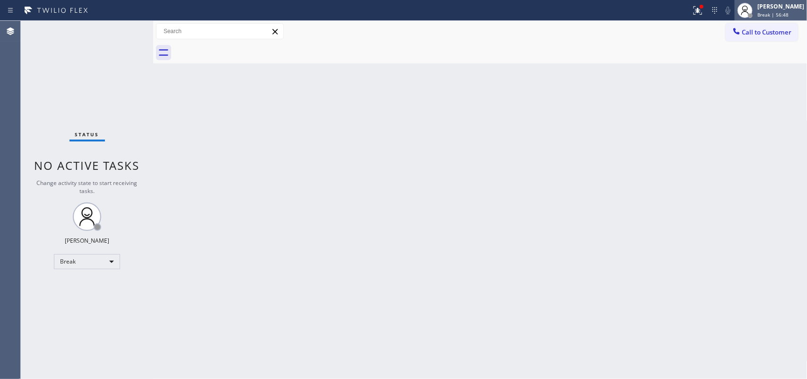
click at [774, 17] on span "Break | 56:48" at bounding box center [772, 14] width 31 height 7
click at [776, 5] on div "[PERSON_NAME]" at bounding box center [780, 6] width 47 height 8
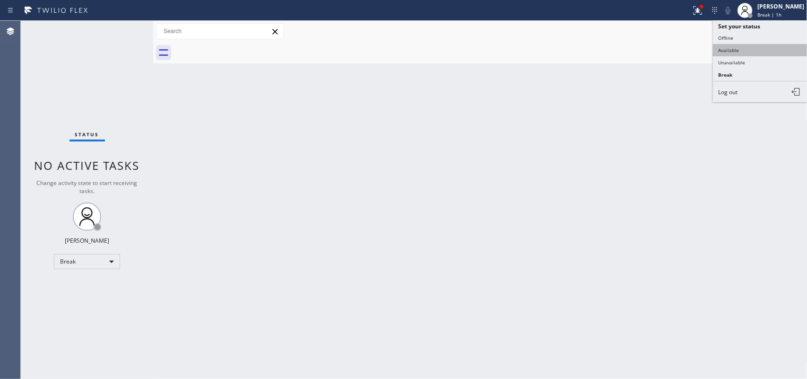
click at [763, 52] on button "Available" at bounding box center [760, 50] width 95 height 12
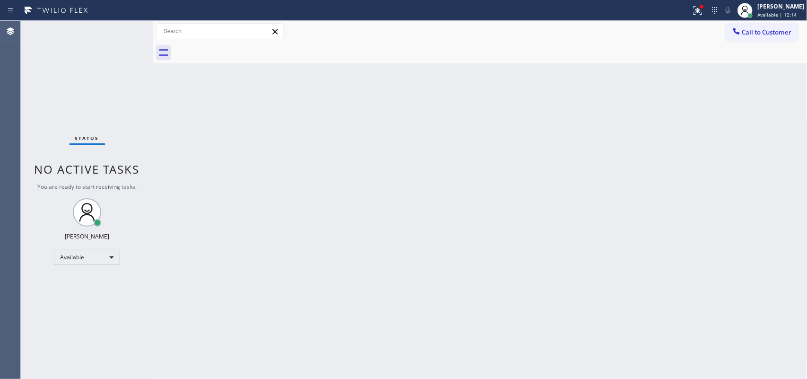
click at [276, 235] on div "Back to Dashboard Change Sender ID Customers Technicians Select a contact Outbo…" at bounding box center [480, 200] width 654 height 358
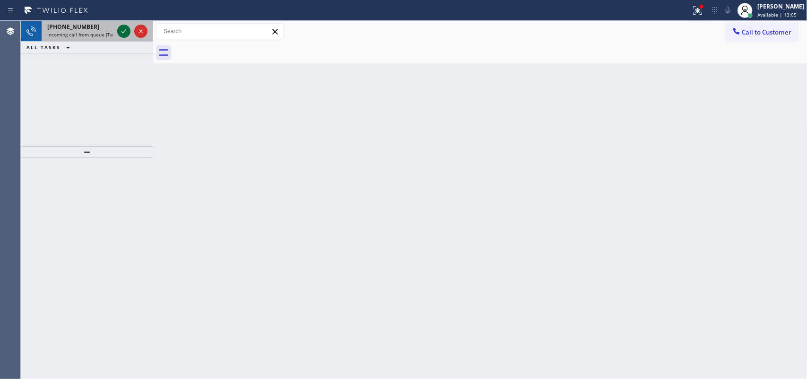
click at [124, 31] on icon at bounding box center [123, 31] width 5 height 4
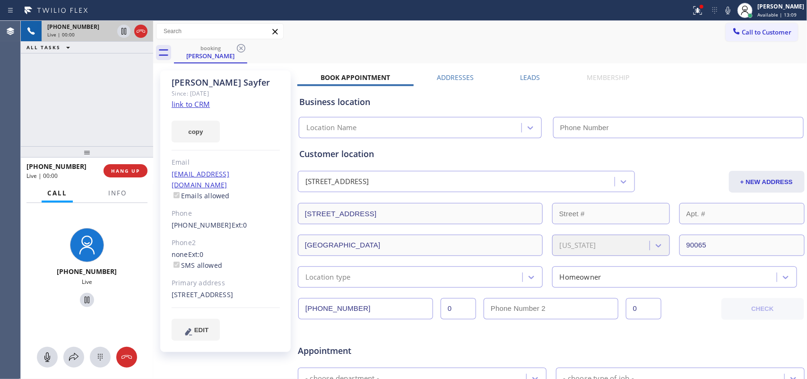
type input "[PHONE_NUMBER]"
click at [199, 104] on link "link to CRM" at bounding box center [191, 103] width 38 height 9
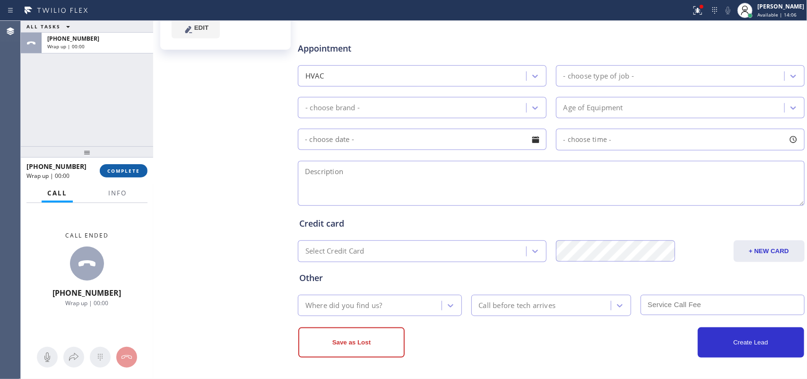
click at [142, 171] on button "COMPLETE" at bounding box center [124, 170] width 48 height 13
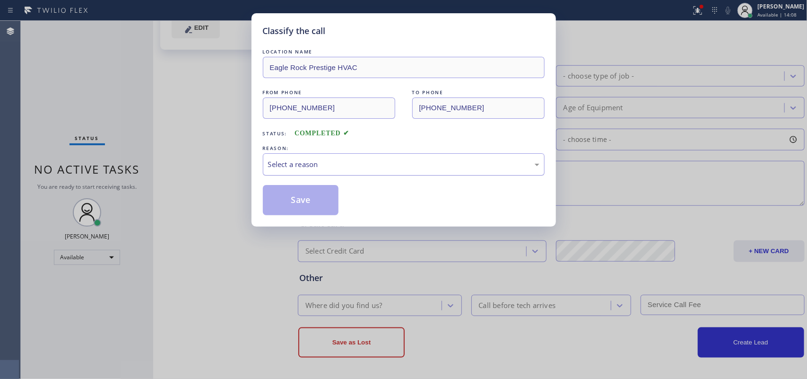
click at [401, 159] on div "Select a reason" at bounding box center [403, 164] width 271 height 11
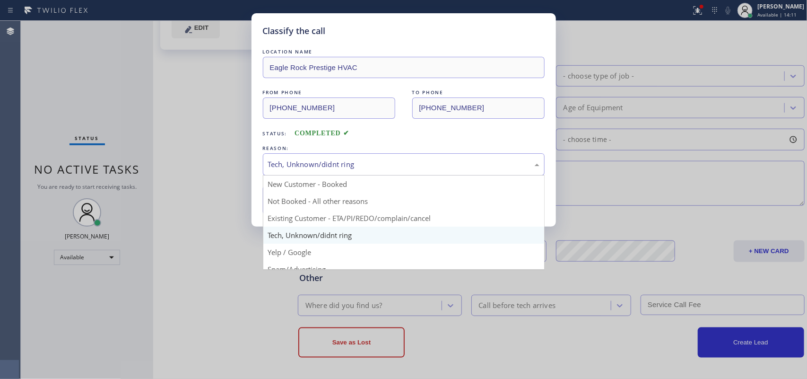
click at [324, 165] on div "Tech, Unknown/didnt ring" at bounding box center [403, 164] width 271 height 11
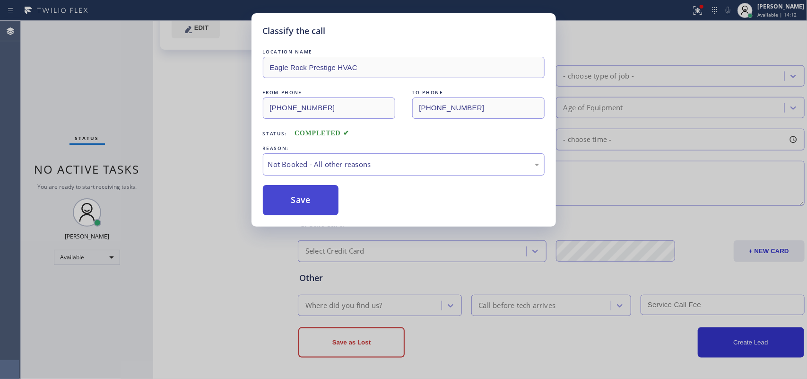
click at [316, 199] on button "Save" at bounding box center [301, 200] width 76 height 30
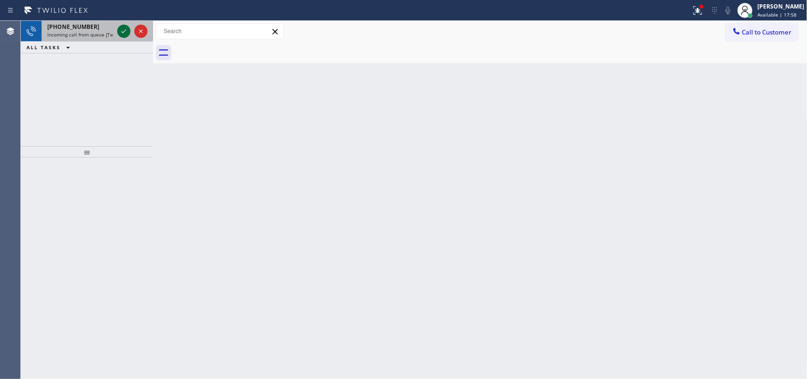
click at [125, 32] on icon at bounding box center [123, 31] width 11 height 11
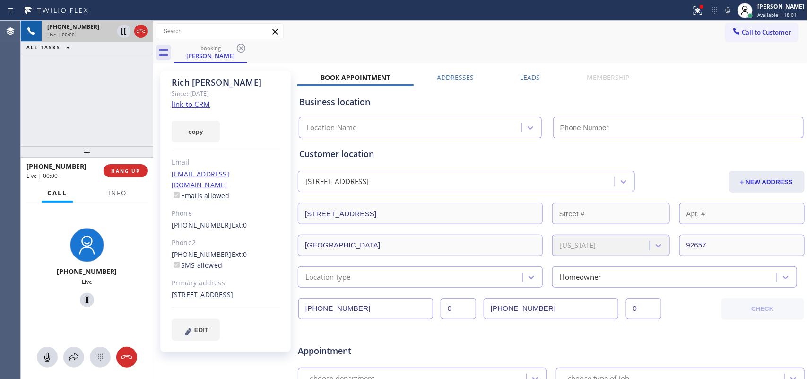
type input "[PHONE_NUMBER]"
click at [204, 104] on link "link to CRM" at bounding box center [191, 103] width 38 height 9
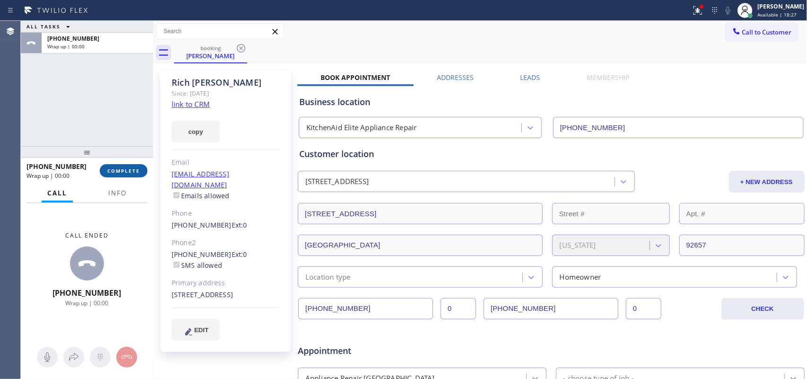
click at [129, 166] on button "COMPLETE" at bounding box center [124, 170] width 48 height 13
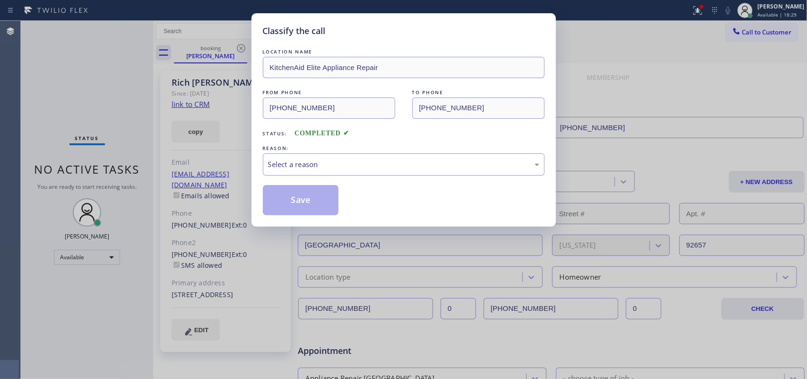
click at [343, 168] on div "Select a reason" at bounding box center [403, 164] width 271 height 11
click at [322, 211] on button "Save" at bounding box center [301, 200] width 76 height 30
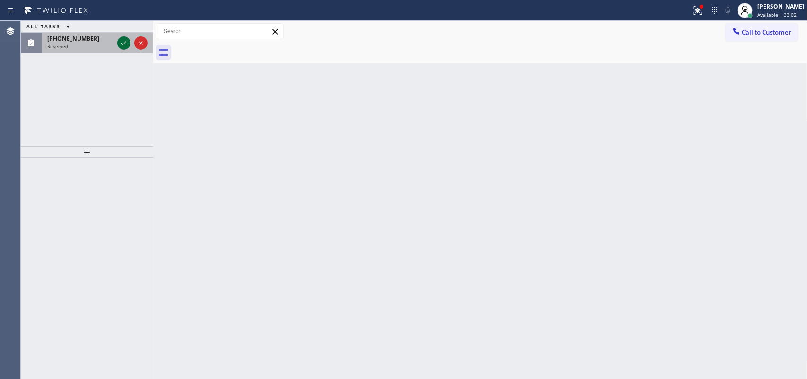
click at [123, 41] on icon at bounding box center [123, 42] width 11 height 11
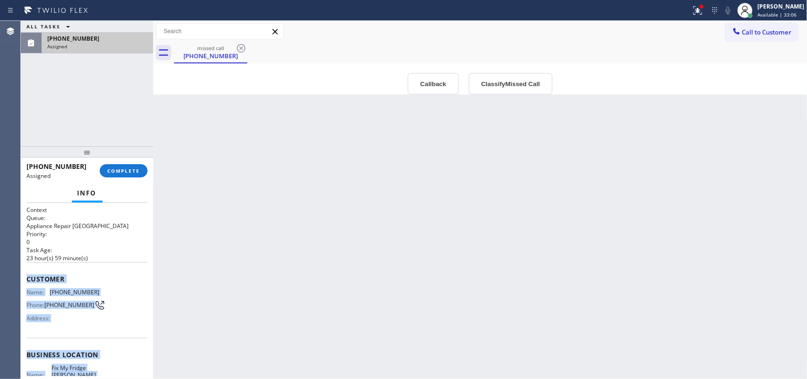
drag, startPoint x: 100, startPoint y: 294, endPoint x: 26, endPoint y: 270, distance: 77.3
click at [26, 270] on div "Context Queue: Appliance Repair High End Priority: 0 Task Age: [DEMOGRAPHIC_DAT…" at bounding box center [86, 351] width 121 height 290
copy div "Customer Name: [PHONE_NUMBER] Phone: [PHONE_NUMBER] Address: Business location …"
click at [508, 78] on button "Classify Missed Call" at bounding box center [510, 84] width 84 height 22
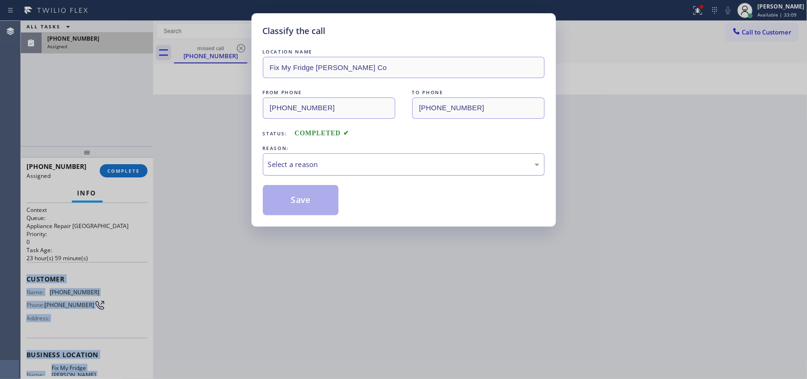
click at [507, 164] on div "Select a reason" at bounding box center [403, 164] width 271 height 11
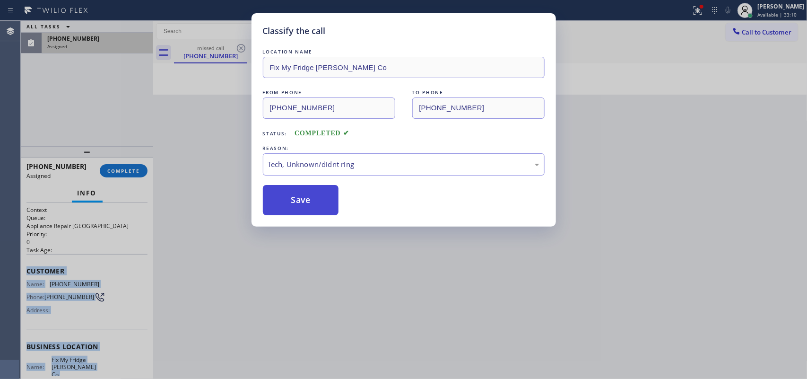
click at [327, 198] on button "Save" at bounding box center [301, 200] width 76 height 30
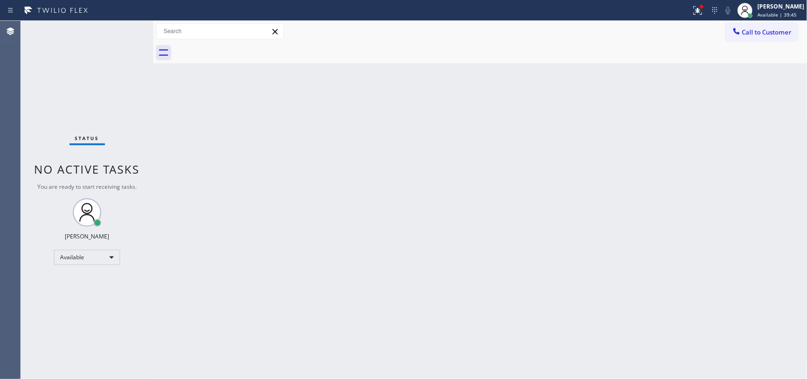
click at [287, 201] on div "Back to Dashboard Change Sender ID Customers Technicians Select a contact Outbo…" at bounding box center [480, 200] width 654 height 358
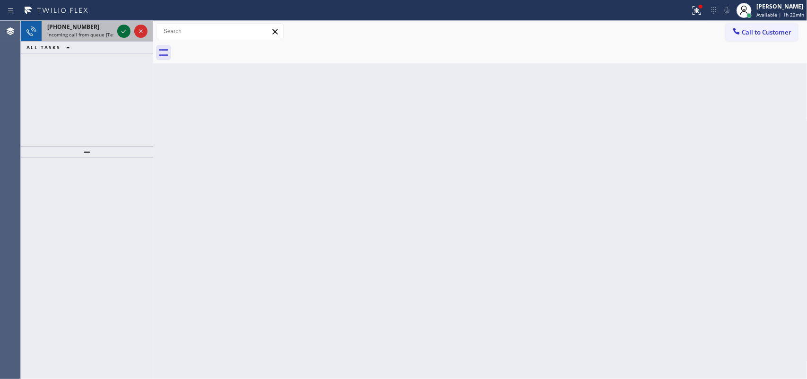
click at [124, 30] on icon at bounding box center [123, 31] width 11 height 11
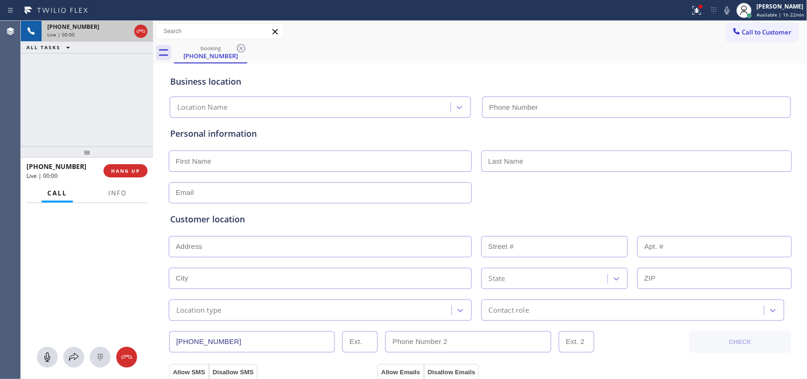
type input "[PHONE_NUMBER]"
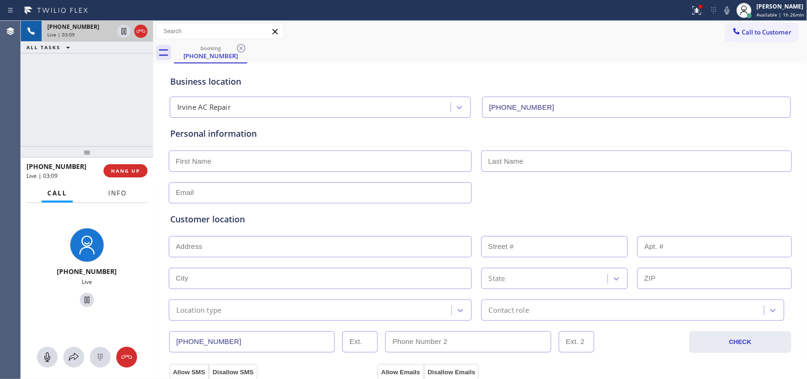
click at [121, 189] on span "Info" at bounding box center [117, 193] width 18 height 9
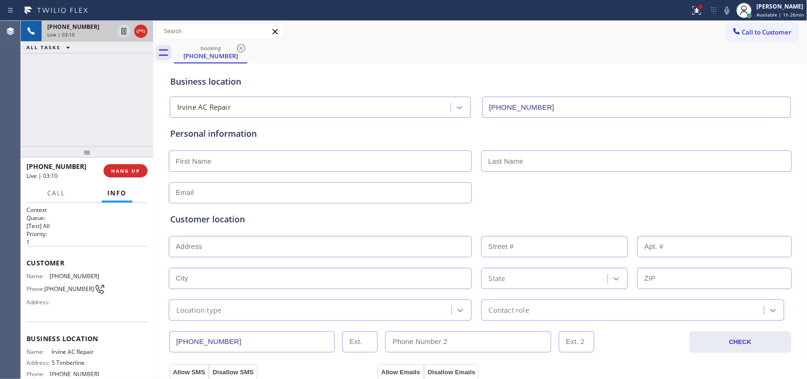
scroll to position [90, 0]
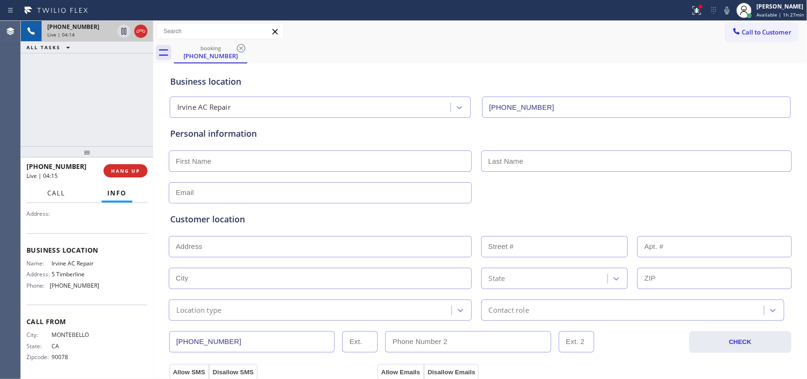
click at [65, 190] on span "Call" at bounding box center [56, 193] width 18 height 9
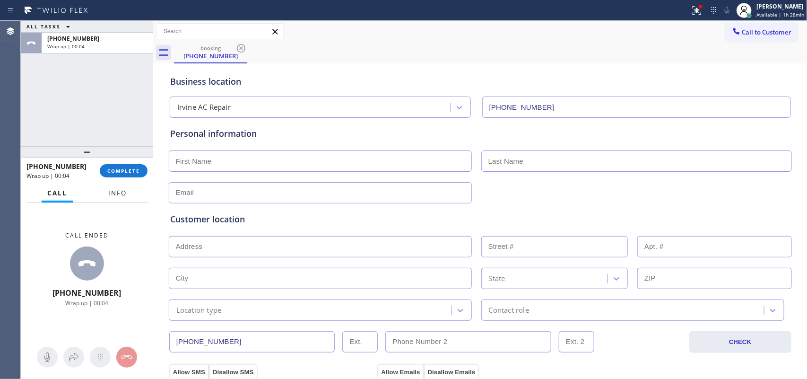
click at [114, 195] on span "Info" at bounding box center [117, 193] width 18 height 9
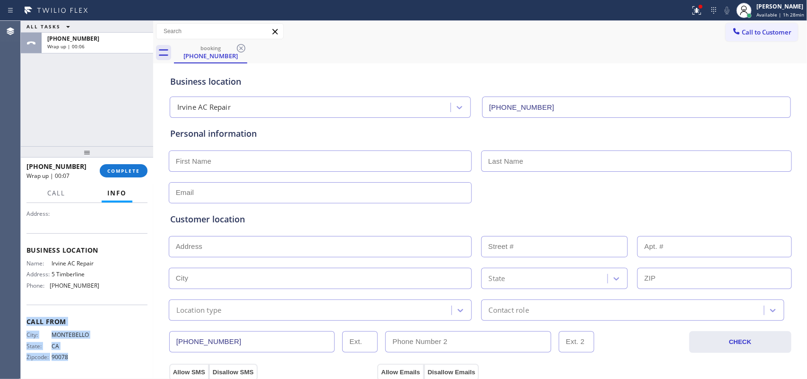
drag, startPoint x: 98, startPoint y: 360, endPoint x: 93, endPoint y: 282, distance: 78.1
click at [93, 282] on div "Context Queue: [Test] All Priority: 1 Customer Name: [PHONE_NUMBER] Phone: [PHO…" at bounding box center [86, 246] width 121 height 259
click at [105, 280] on div "Name: Irvine AC Repair Address: 5 Timberline Phone: [PHONE_NUMBER]" at bounding box center [86, 275] width 121 height 33
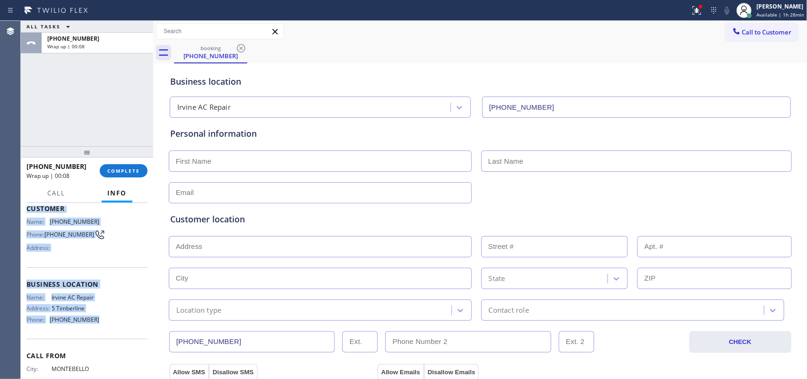
scroll to position [0, 0]
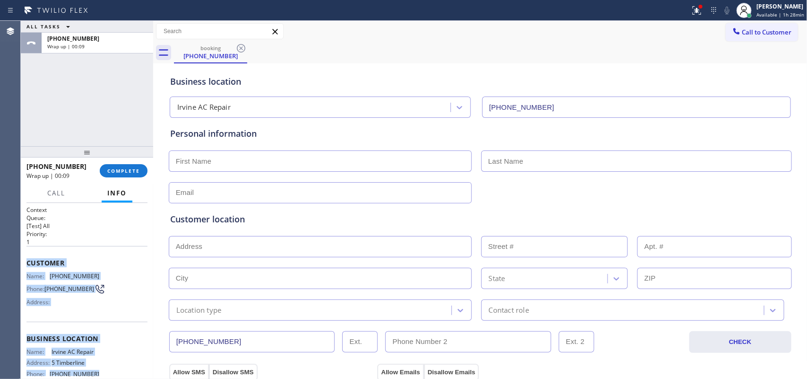
drag, startPoint x: 103, startPoint y: 286, endPoint x: 24, endPoint y: 265, distance: 81.2
click at [24, 265] on div "Context Queue: [Test] All Priority: 1 Customer Name: [PHONE_NUMBER] Phone: [PHO…" at bounding box center [87, 291] width 132 height 176
copy div "Customer Name: [PHONE_NUMBER] Phone: [PHONE_NUMBER] Address: Business location …"
click at [136, 175] on button "COMPLETE" at bounding box center [124, 170] width 48 height 13
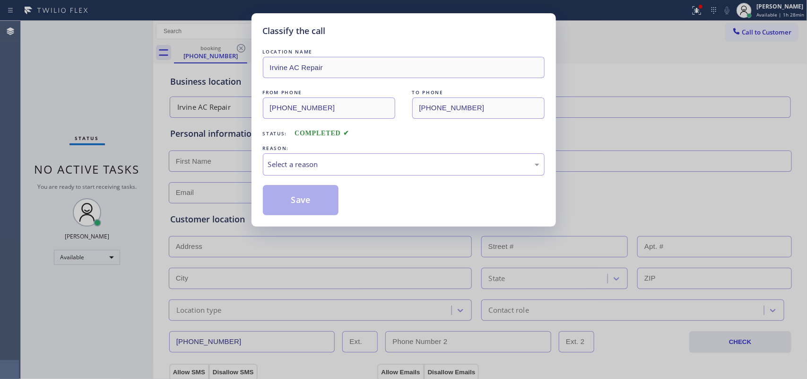
click at [277, 149] on div "REASON:" at bounding box center [404, 148] width 282 height 10
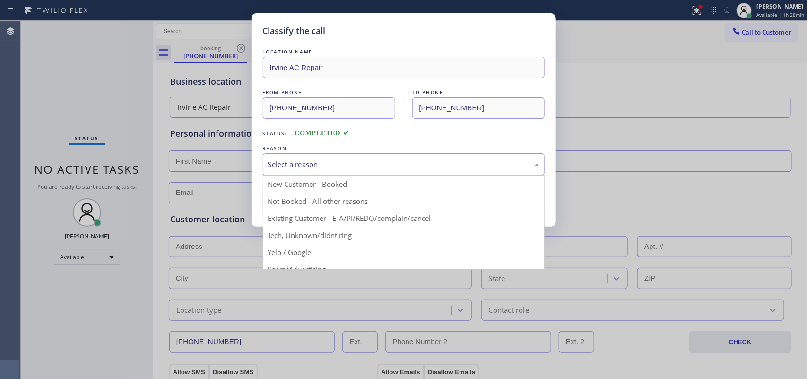
click at [284, 160] on div "Select a reason" at bounding box center [403, 164] width 271 height 11
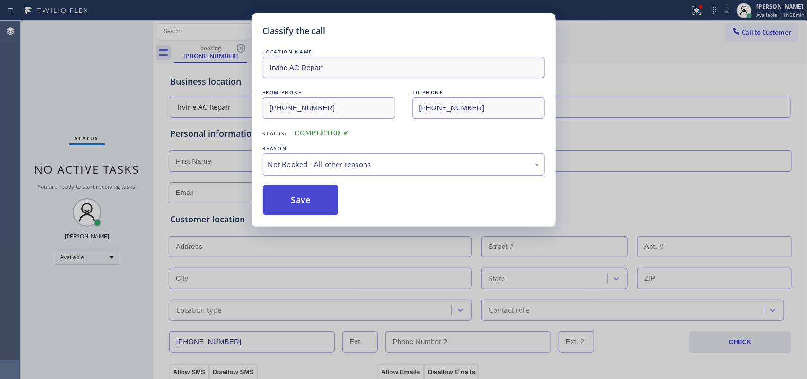
drag, startPoint x: 322, startPoint y: 199, endPoint x: 302, endPoint y: 202, distance: 21.0
click at [301, 202] on button "Save" at bounding box center [301, 200] width 76 height 30
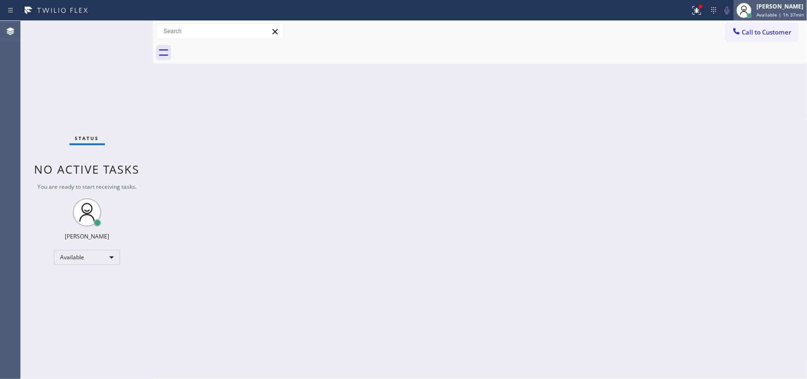
click at [792, 13] on span "Available | 1h 37min" at bounding box center [780, 14] width 48 height 7
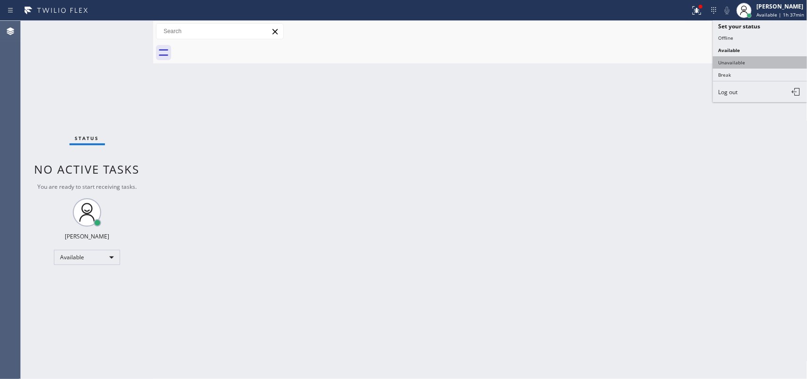
click at [740, 62] on button "Unavailable" at bounding box center [760, 62] width 95 height 12
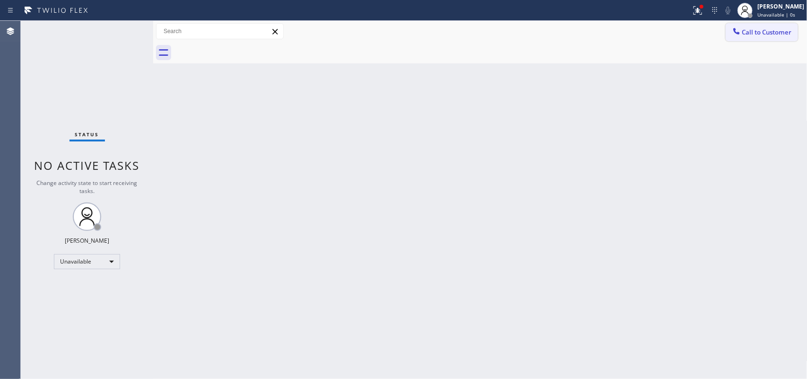
click at [765, 33] on span "Call to Customer" at bounding box center [767, 32] width 50 height 9
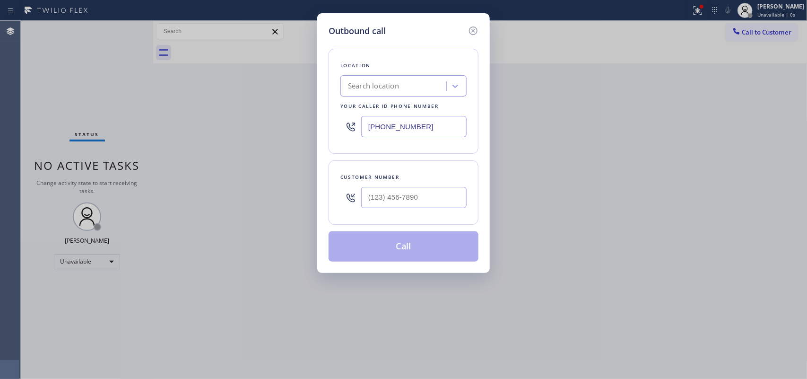
click at [343, 14] on div "Outbound call Location Search location Your caller id phone number [PHONE_NUMBE…" at bounding box center [403, 142] width 173 height 259
click at [419, 199] on input "(___) ___-____" at bounding box center [413, 197] width 105 height 21
paste input "323) 314-4132"
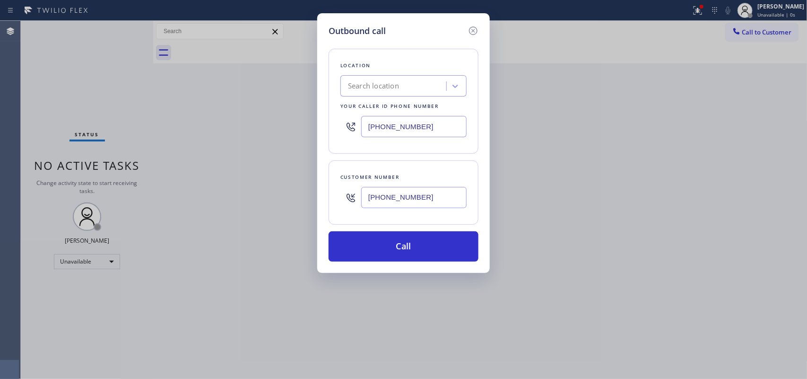
type input "[PHONE_NUMBER]"
click at [343, 19] on div "Outbound call Location Search location Your caller id phone number [PHONE_NUMBE…" at bounding box center [403, 142] width 173 height 259
click at [414, 123] on input "[PHONE_NUMBER]" at bounding box center [413, 126] width 105 height 21
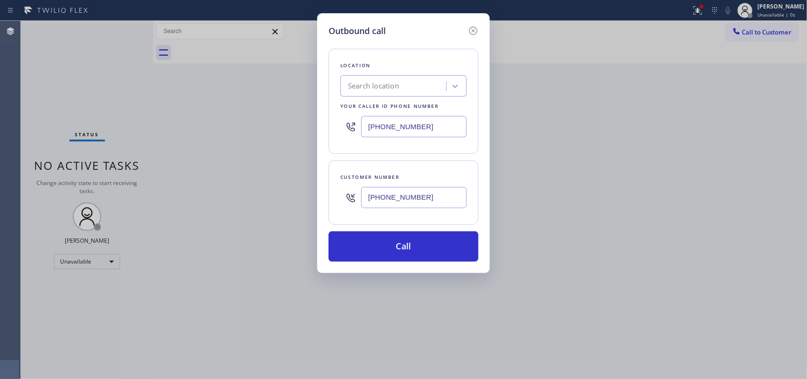
paste input "949) 353-6929"
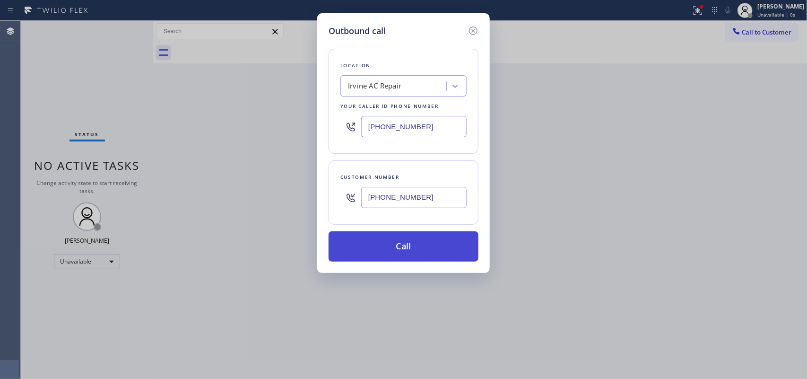
type input "[PHONE_NUMBER]"
click at [428, 243] on button "Call" at bounding box center [403, 246] width 150 height 30
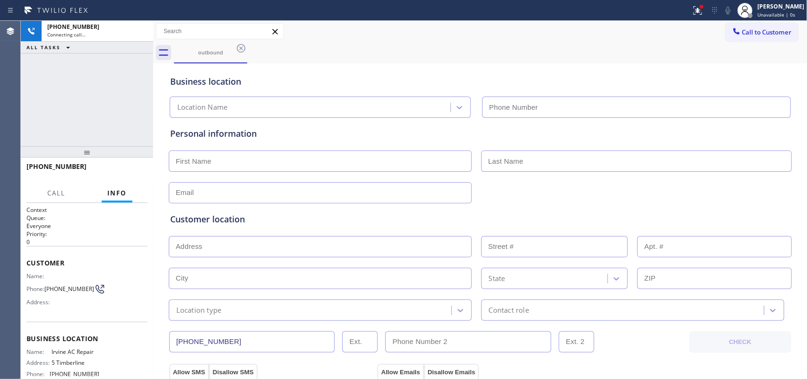
type input "[PHONE_NUMBER]"
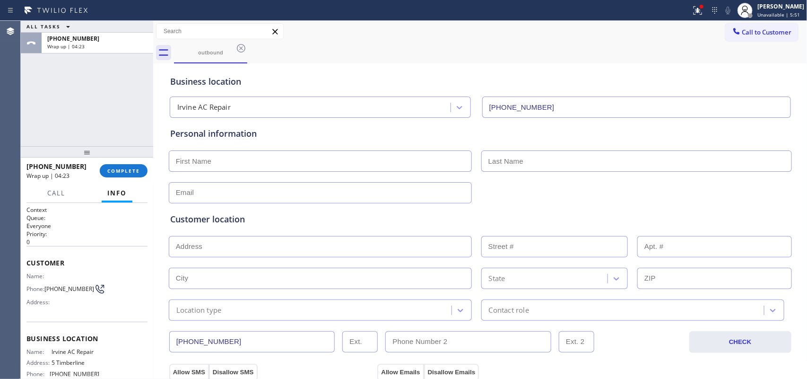
click at [246, 156] on input "text" at bounding box center [320, 160] width 303 height 21
type input "Mr."
type input "NIck"
click at [262, 186] on input "text" at bounding box center [320, 192] width 303 height 21
type input "[EMAIL_ADDRESS][DOMAIN_NAME]"
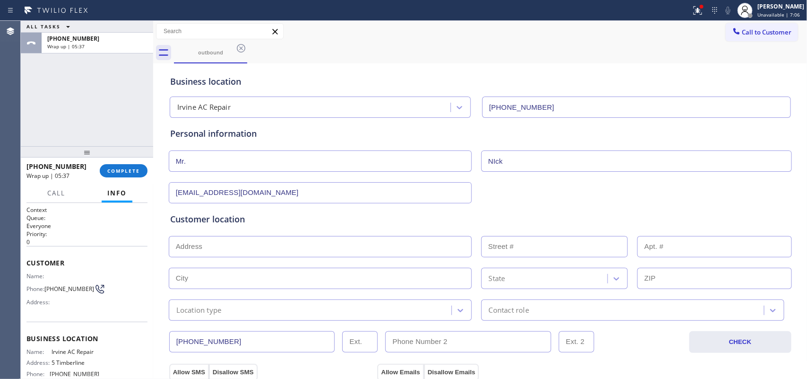
click at [298, 251] on input "text" at bounding box center [320, 246] width 303 height 21
click at [95, 95] on div "ALL TASKS ALL TASKS ACTIVE TASKS TASKS IN WRAP UP [PHONE_NUMBER] Wrap up | 05:49" at bounding box center [87, 83] width 132 height 125
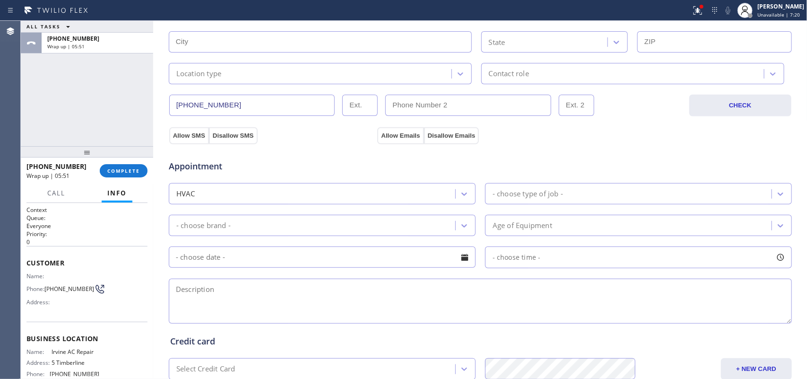
scroll to position [177, 0]
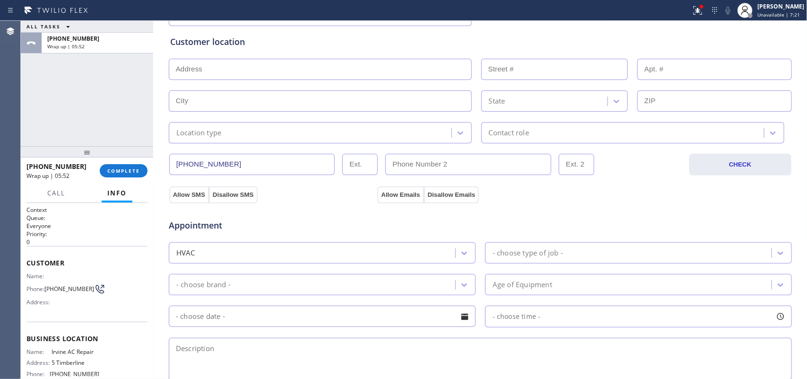
click at [294, 71] on input "text" at bounding box center [320, 69] width 303 height 21
paste input "92840"
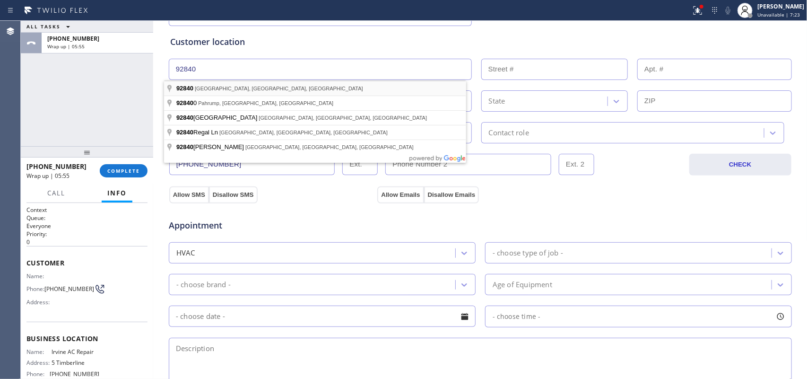
type input "[GEOGRAPHIC_DATA], [GEOGRAPHIC_DATA]"
type input "[GEOGRAPHIC_DATA]"
type input "92840"
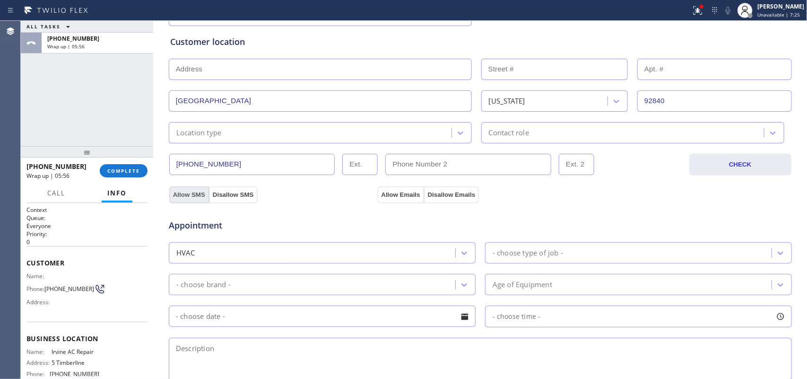
click at [182, 192] on button "Allow SMS" at bounding box center [189, 194] width 40 height 17
click at [399, 190] on button "Allow Emails" at bounding box center [400, 194] width 46 height 17
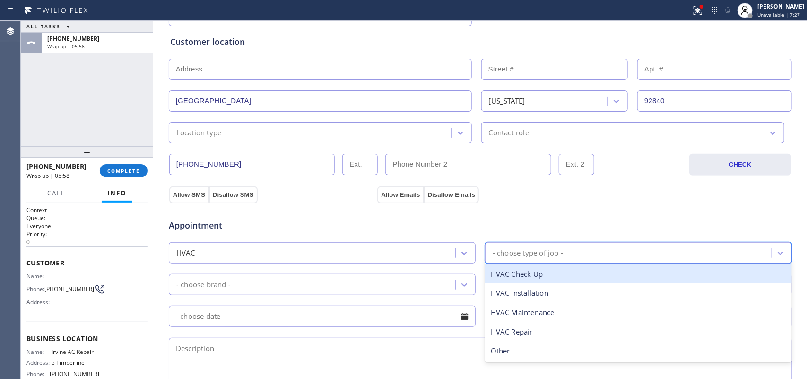
click at [520, 254] on div "- choose type of job -" at bounding box center [528, 252] width 70 height 11
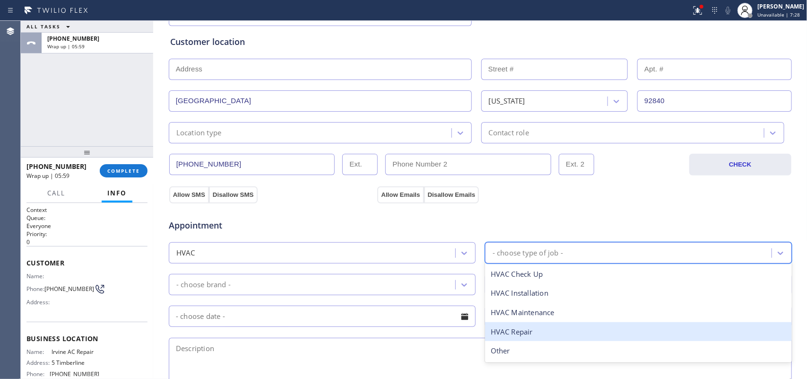
click at [523, 332] on div "HVAC Repair" at bounding box center [638, 331] width 307 height 19
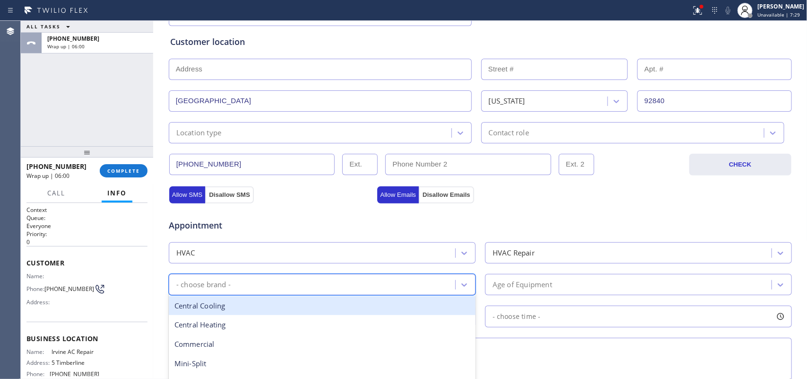
click at [444, 285] on div "- choose brand -" at bounding box center [314, 284] width 284 height 17
click at [426, 304] on div "Central Cooling" at bounding box center [322, 305] width 307 height 19
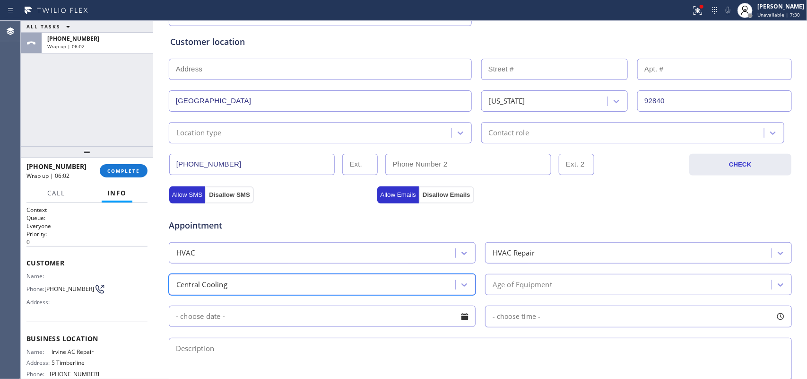
scroll to position [295, 0]
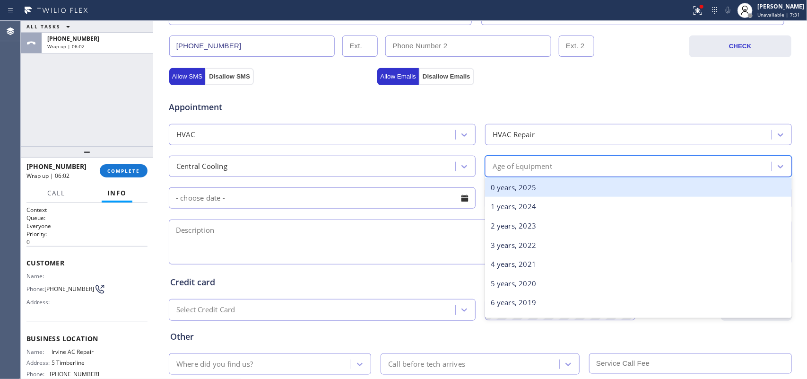
click at [589, 162] on div "Age of Equipment" at bounding box center [630, 166] width 284 height 17
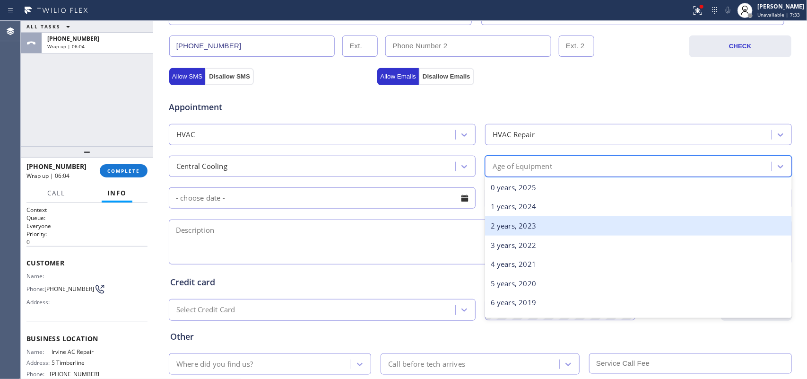
click at [581, 221] on div "2 years, 2023" at bounding box center [638, 225] width 307 height 19
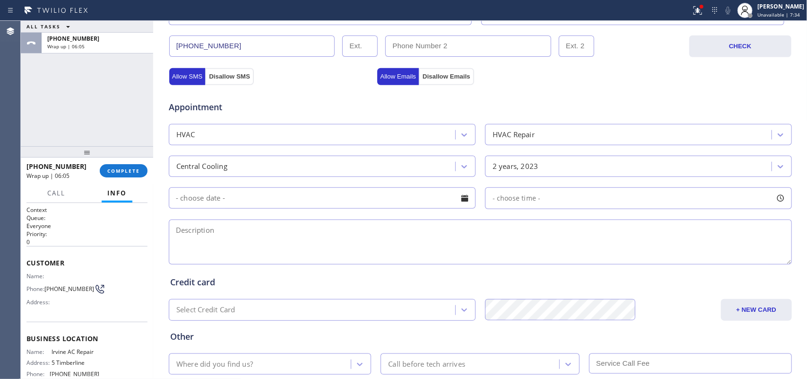
click at [464, 198] on div at bounding box center [465, 198] width 16 height 16
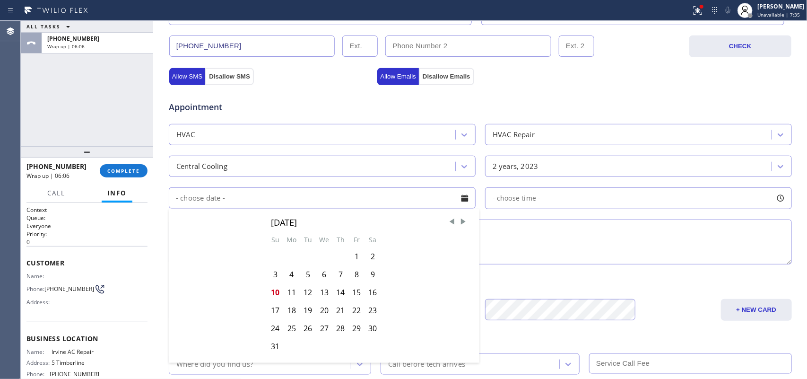
click at [653, 237] on textarea at bounding box center [480, 241] width 623 height 45
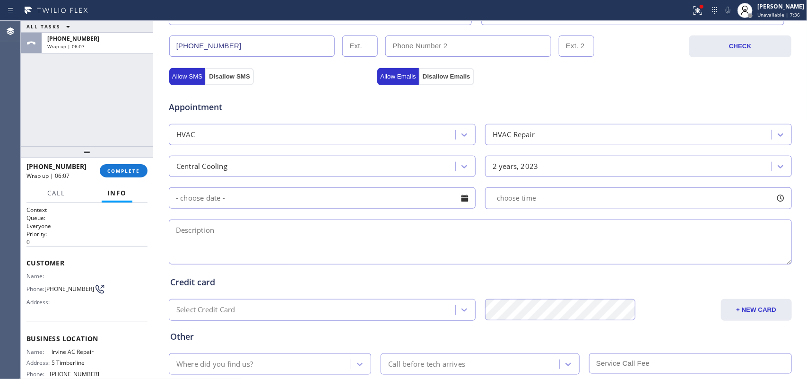
scroll to position [355, 0]
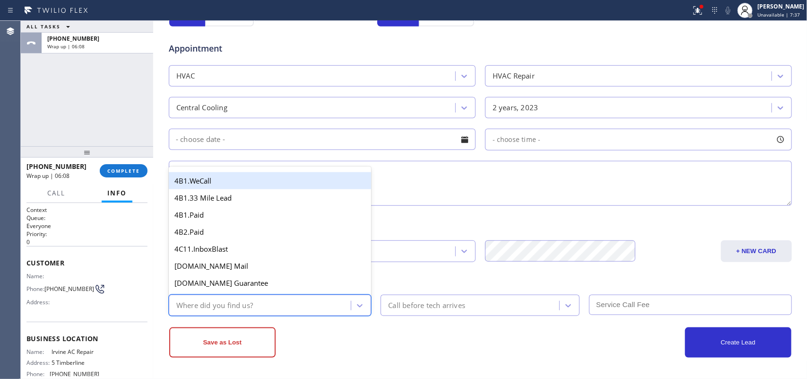
click at [322, 302] on div "Where did you find us?" at bounding box center [262, 305] width 180 height 17
type input "g"
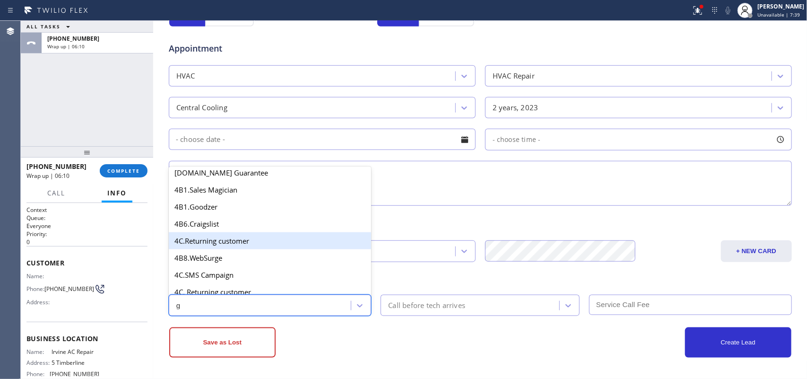
scroll to position [118, 0]
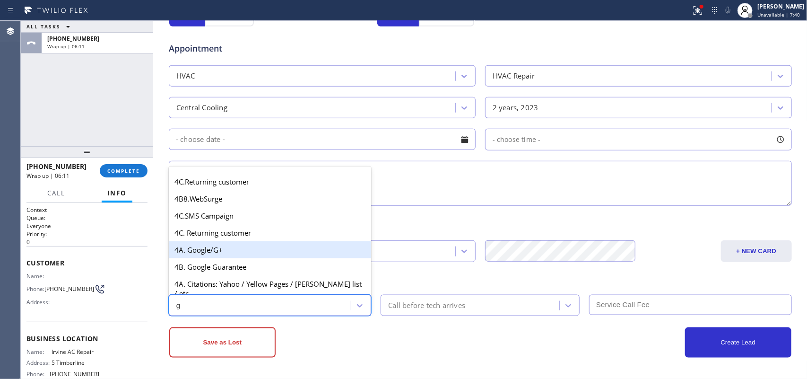
click at [272, 255] on div "4A. Google/G+" at bounding box center [270, 249] width 203 height 17
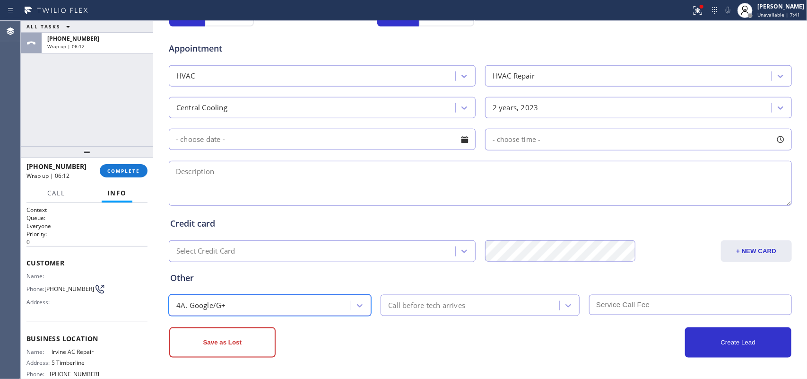
click at [407, 301] on div "Call before tech arrives" at bounding box center [426, 305] width 77 height 11
click at [232, 171] on textarea at bounding box center [480, 183] width 623 height 45
paste textarea "92840/ condo-ho/does not know what unit he got but it might be a wall unit he s…"
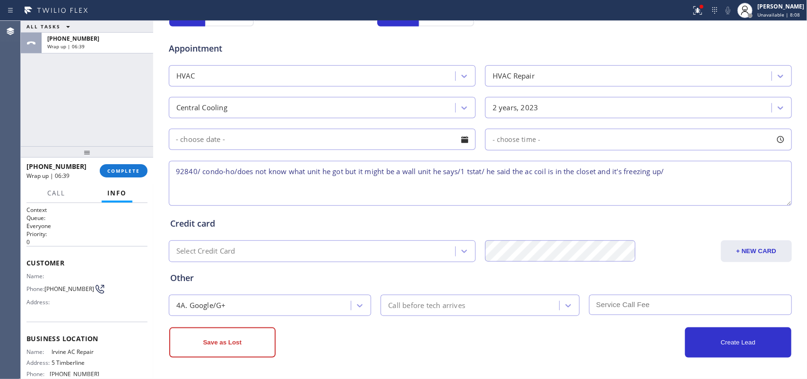
paste textarea "will call back they still need to call the manager because they don't have acce…"
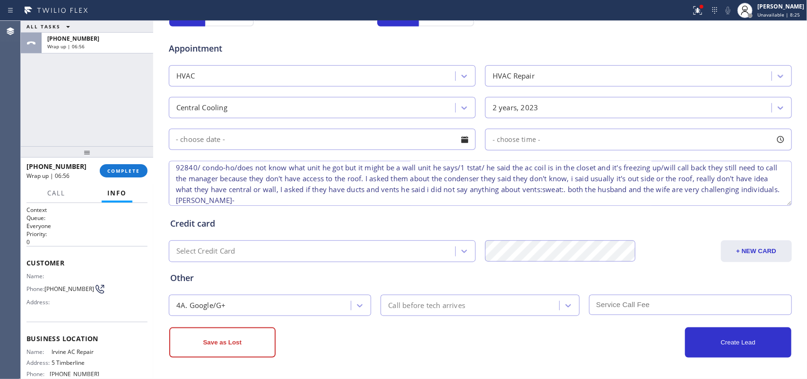
scroll to position [9, 0]
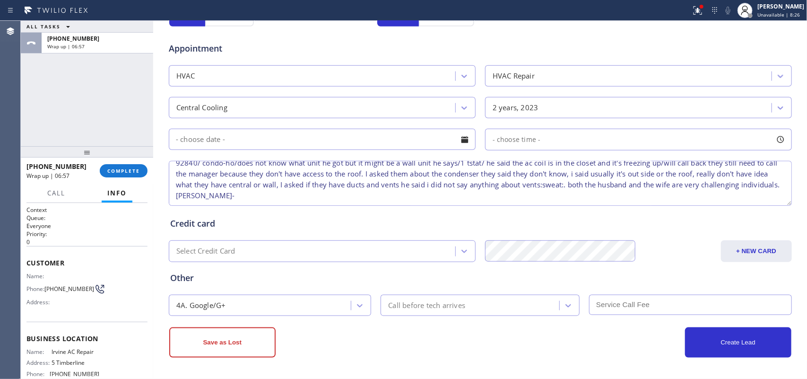
drag, startPoint x: 557, startPoint y: 188, endPoint x: 599, endPoint y: 195, distance: 42.7
click at [599, 195] on textarea "92840/ condo-ho/does not know what unit he got but it might be a wall unit he s…" at bounding box center [480, 183] width 623 height 45
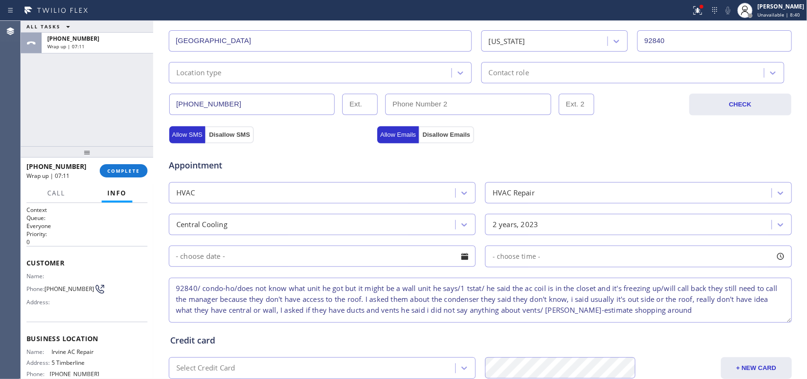
scroll to position [178, 0]
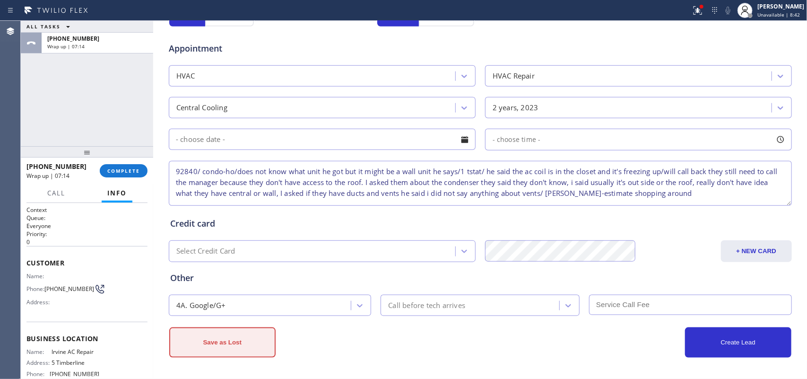
type textarea "92840/ condo-ho/does not know what unit he got but it might be a wall unit he s…"
click at [233, 350] on button "Save as Lost" at bounding box center [222, 342] width 106 height 30
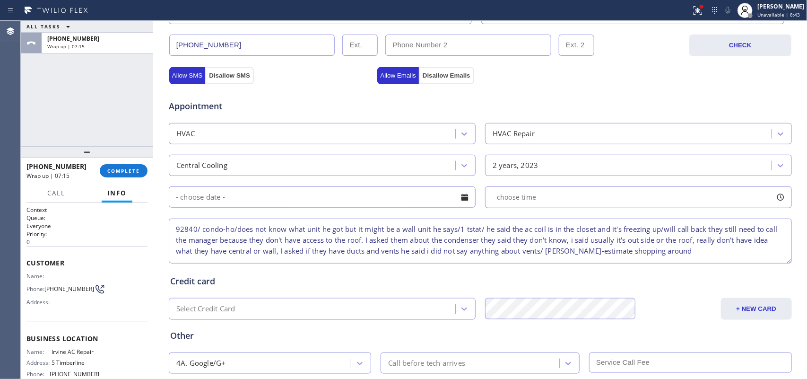
scroll to position [269, 0]
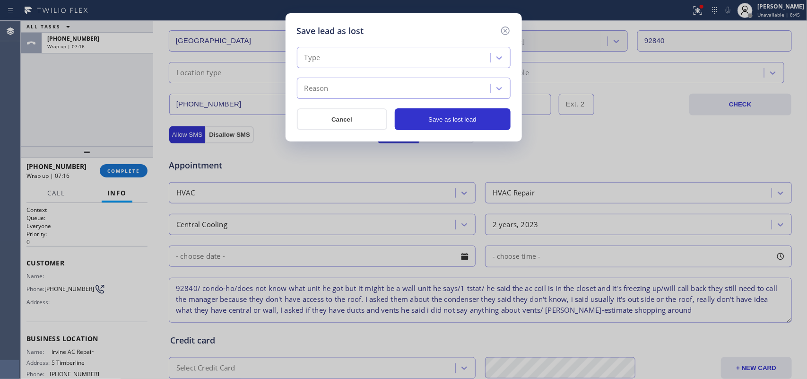
click at [483, 55] on div "Type" at bounding box center [395, 58] width 190 height 17
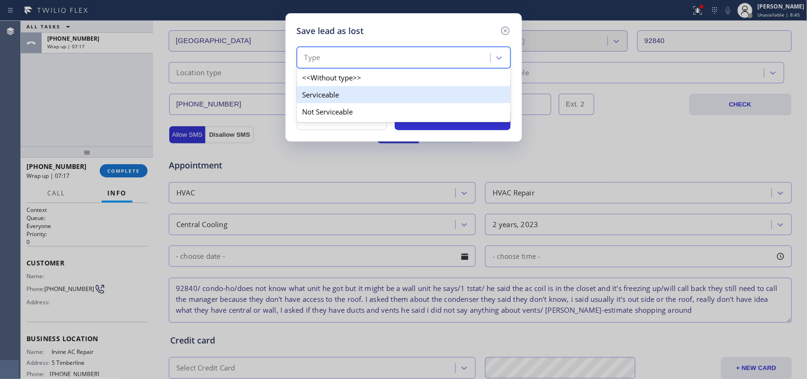
click at [469, 95] on div "Serviceable" at bounding box center [404, 94] width 214 height 17
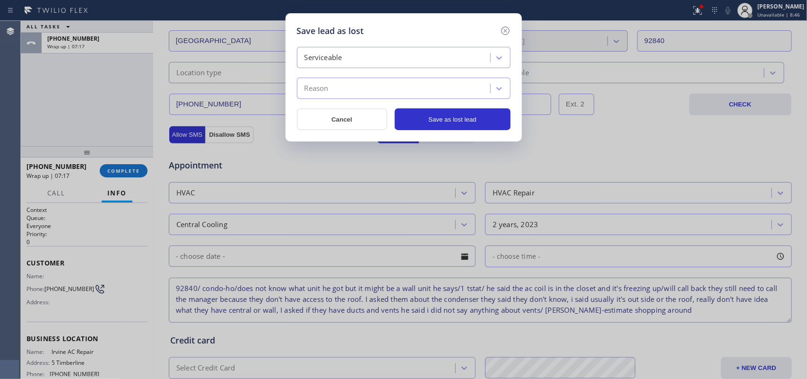
click at [467, 92] on div "Reason" at bounding box center [395, 88] width 190 height 17
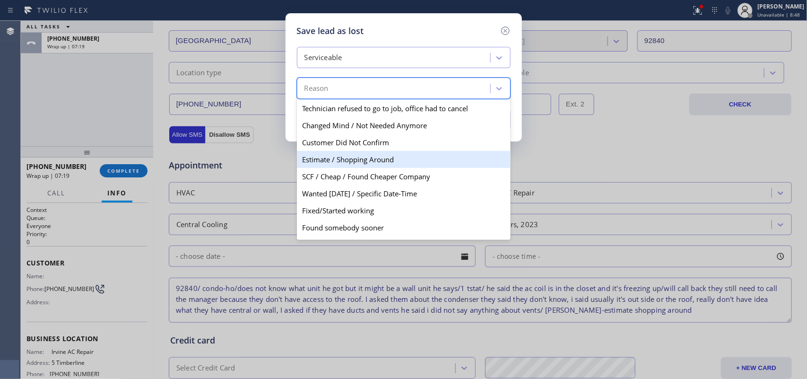
click at [442, 155] on div "Estimate / Shopping Around" at bounding box center [404, 159] width 214 height 17
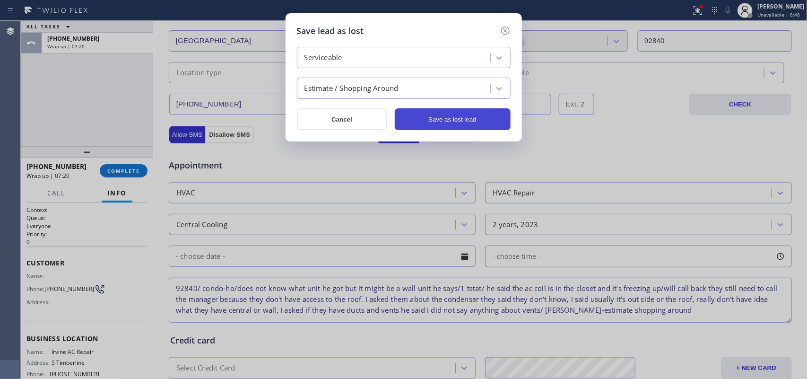
click at [467, 118] on button "Save as lost lead" at bounding box center [453, 119] width 116 height 22
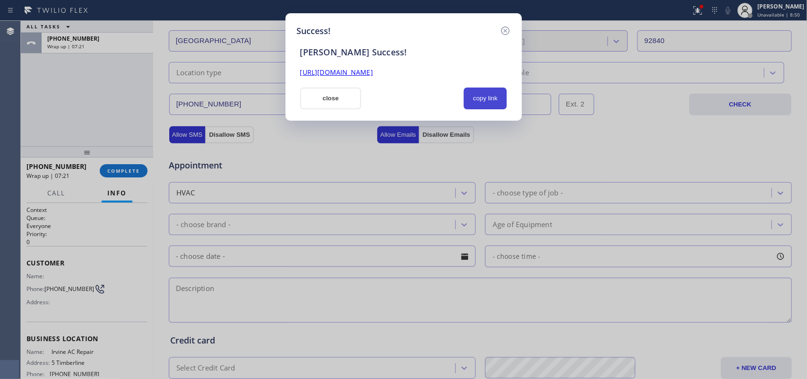
click at [480, 104] on button "copy link" at bounding box center [485, 98] width 43 height 22
click at [346, 97] on button "close" at bounding box center [330, 98] width 61 height 22
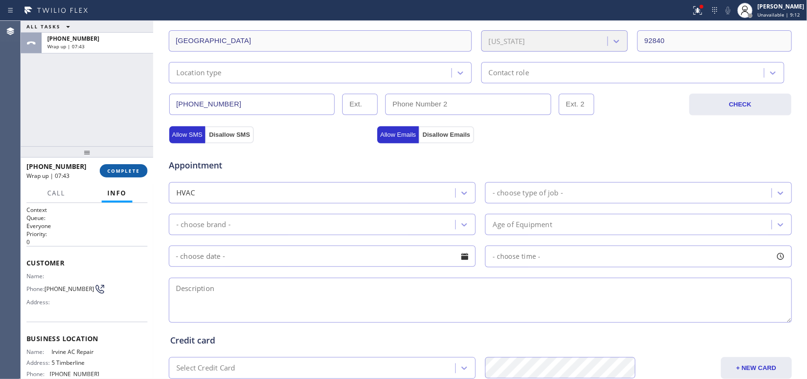
click at [133, 171] on span "COMPLETE" at bounding box center [123, 170] width 33 height 7
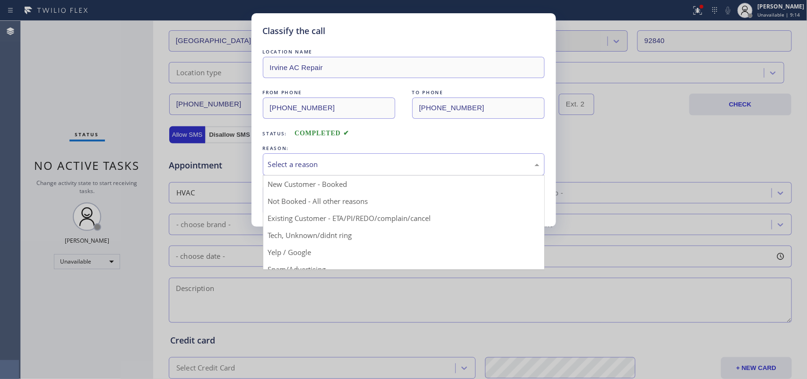
click at [282, 168] on div "Select a reason" at bounding box center [403, 164] width 271 height 11
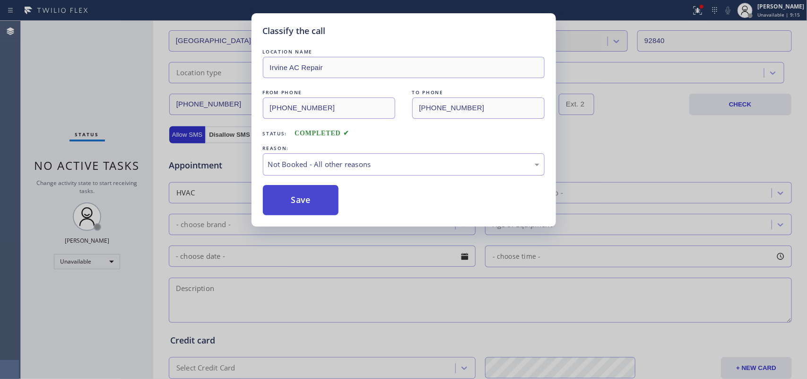
drag, startPoint x: 296, startPoint y: 193, endPoint x: 256, endPoint y: 147, distance: 61.0
click at [294, 192] on button "Save" at bounding box center [301, 200] width 76 height 30
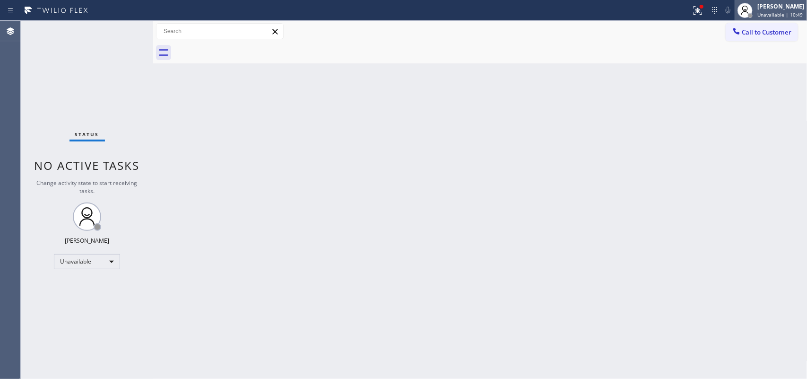
click at [777, 12] on span "Unavailable | 10:49" at bounding box center [779, 14] width 45 height 7
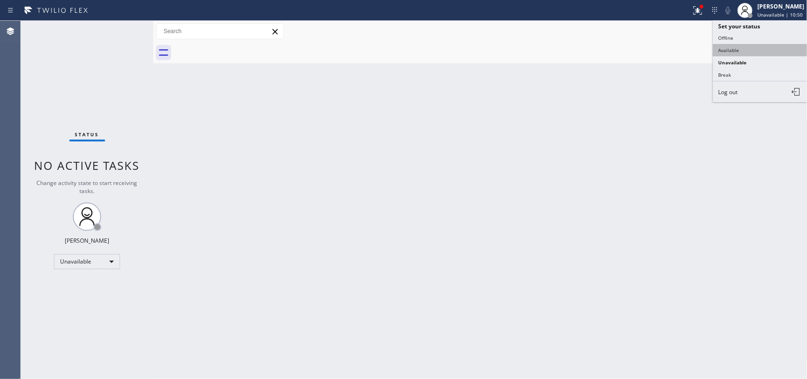
click at [766, 48] on button "Available" at bounding box center [760, 50] width 95 height 12
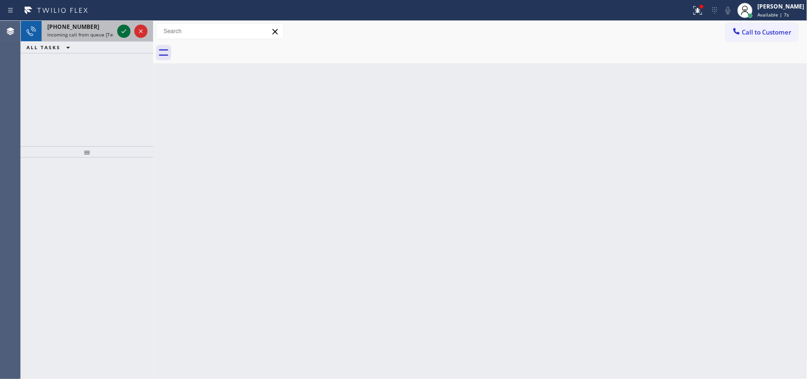
click at [123, 32] on icon at bounding box center [123, 31] width 5 height 4
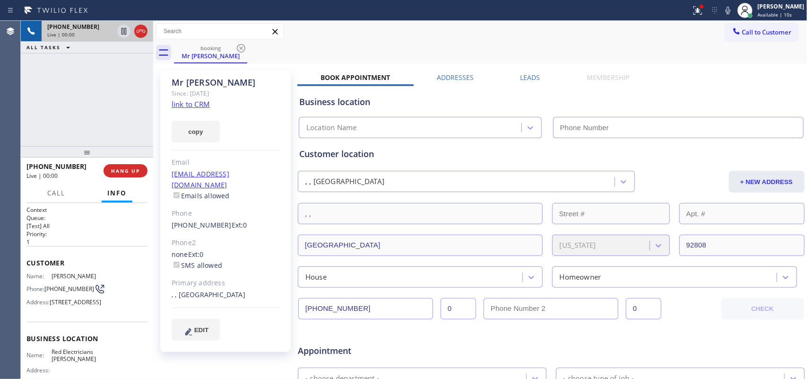
type input "[PHONE_NUMBER]"
click at [199, 107] on link "link to CRM" at bounding box center [191, 103] width 38 height 9
click at [65, 190] on button "Call" at bounding box center [56, 193] width 29 height 18
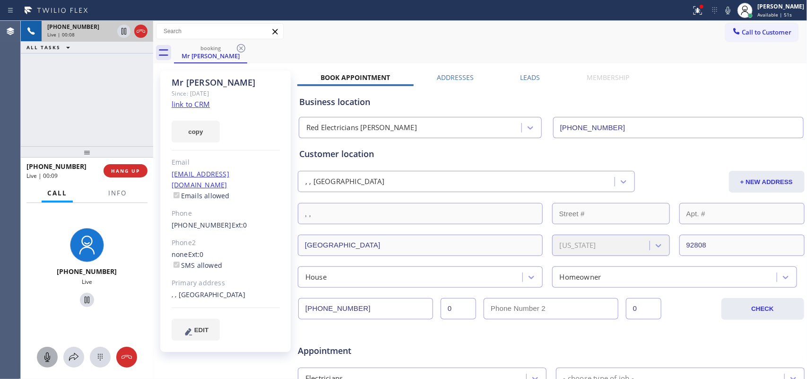
drag, startPoint x: 46, startPoint y: 362, endPoint x: 74, endPoint y: 319, distance: 50.6
click at [48, 360] on icon at bounding box center [47, 356] width 11 height 11
click at [82, 294] on icon at bounding box center [86, 299] width 11 height 11
drag, startPoint x: 48, startPoint y: 356, endPoint x: 76, endPoint y: 293, distance: 68.6
click at [48, 355] on icon at bounding box center [47, 356] width 11 height 11
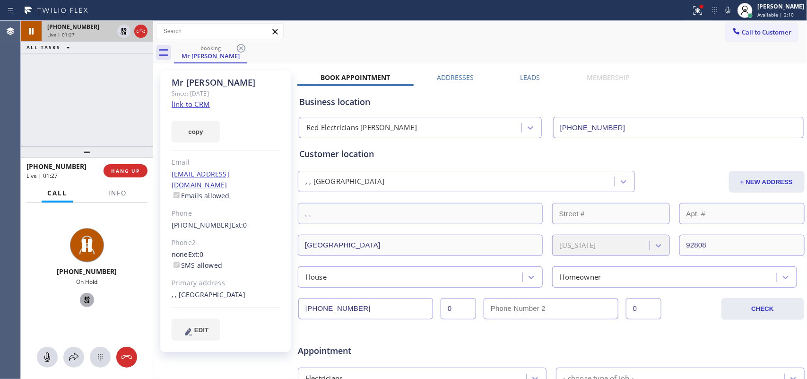
click at [81, 295] on icon at bounding box center [86, 299] width 11 height 11
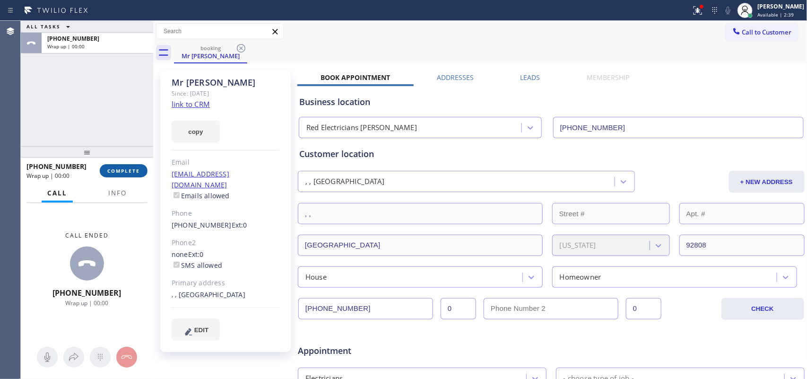
click at [140, 171] on button "COMPLETE" at bounding box center [124, 170] width 48 height 13
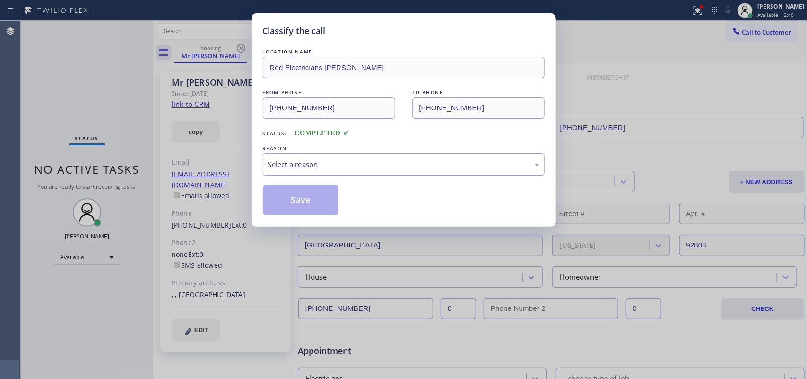
click at [374, 173] on div "Select a reason" at bounding box center [404, 164] width 282 height 22
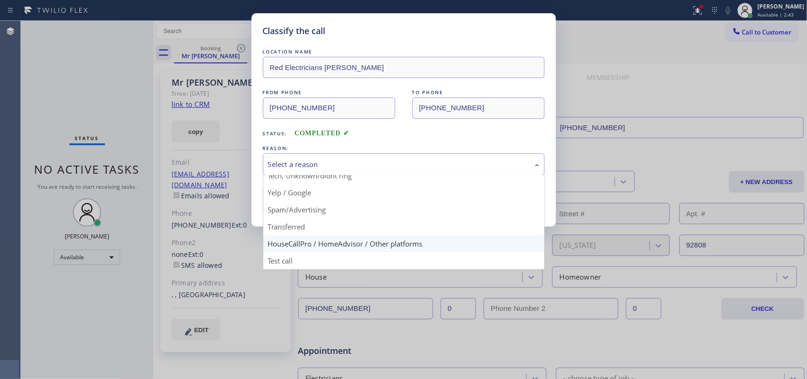
scroll to position [6, 0]
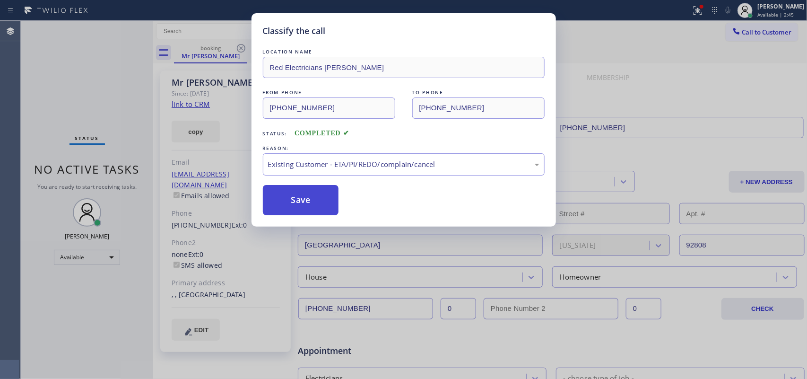
click at [316, 199] on button "Save" at bounding box center [301, 200] width 76 height 30
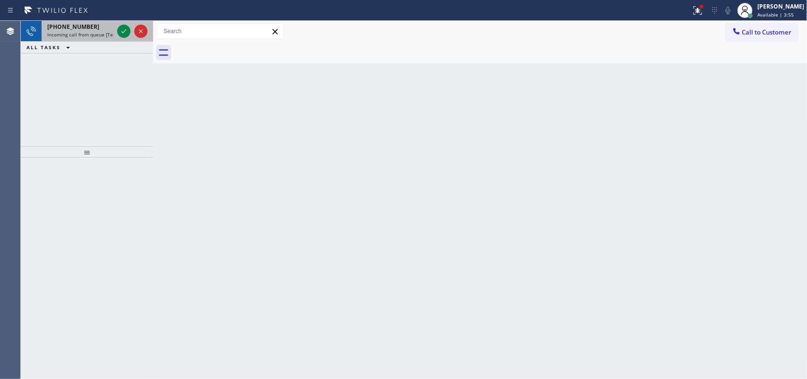
click at [86, 34] on span "Incoming call from queue [Test] All" at bounding box center [86, 34] width 78 height 7
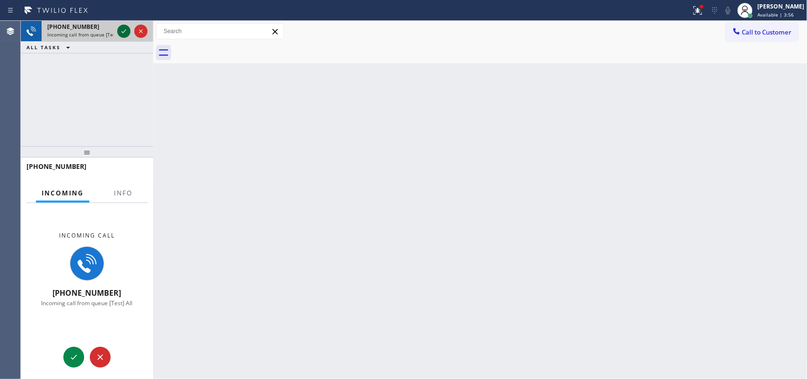
click at [125, 33] on icon at bounding box center [123, 31] width 11 height 11
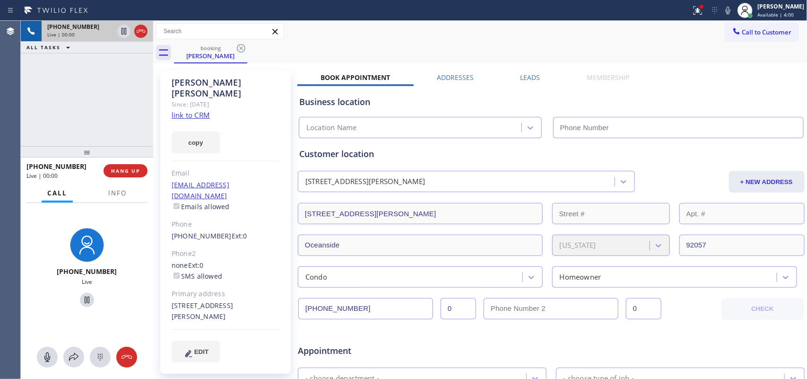
type input "[PHONE_NUMBER]"
click at [203, 110] on link "link to CRM" at bounding box center [191, 114] width 38 height 9
click at [49, 360] on icon at bounding box center [47, 356] width 6 height 9
click at [85, 299] on icon at bounding box center [87, 299] width 5 height 7
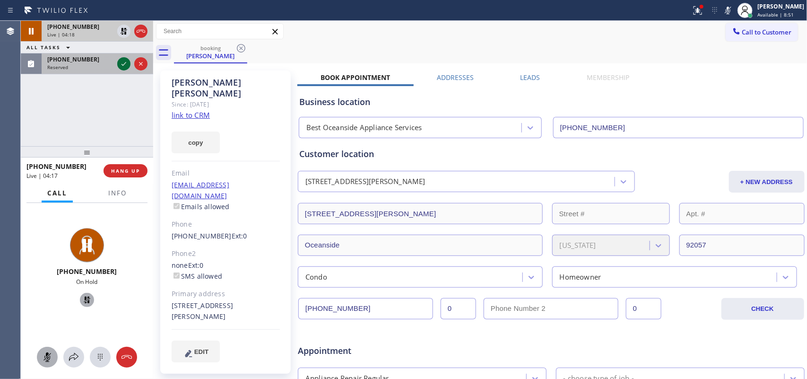
click at [118, 67] on icon at bounding box center [123, 63] width 11 height 11
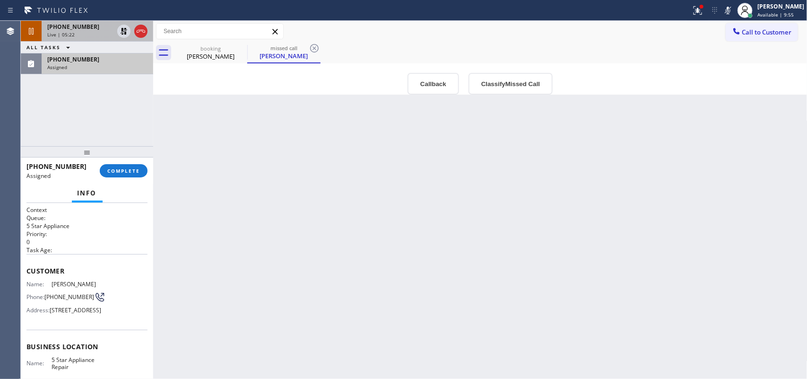
click at [85, 38] on div "[PHONE_NUMBER] Live | 05:22" at bounding box center [79, 31] width 74 height 21
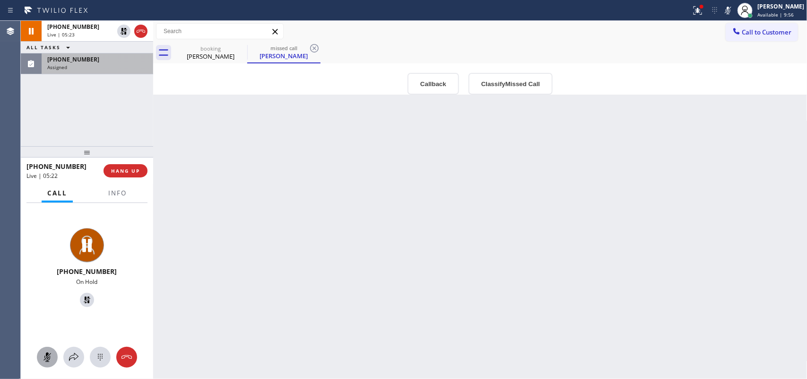
click at [50, 360] on icon at bounding box center [47, 356] width 11 height 11
click at [84, 299] on icon at bounding box center [86, 299] width 11 height 11
click at [149, 110] on div "[PHONE_NUMBER] Live | 06:37 ALL TASKS ALL TASKS ACTIVE TASKS TASKS IN WRAP UP […" at bounding box center [87, 83] width 132 height 125
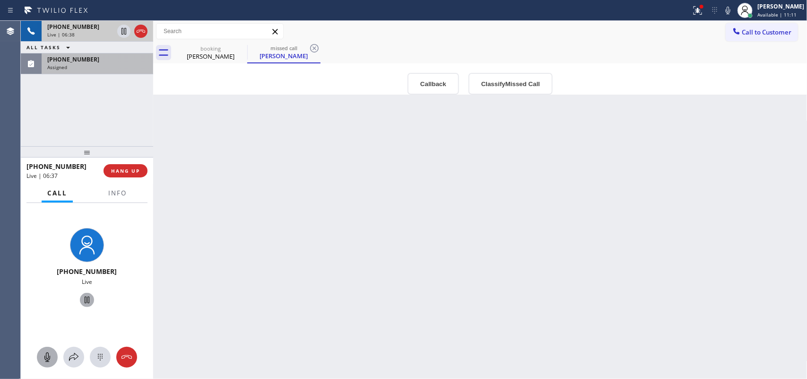
click at [93, 29] on div "[PHONE_NUMBER]" at bounding box center [80, 27] width 66 height 8
click at [94, 24] on div "[PHONE_NUMBER]" at bounding box center [80, 27] width 66 height 8
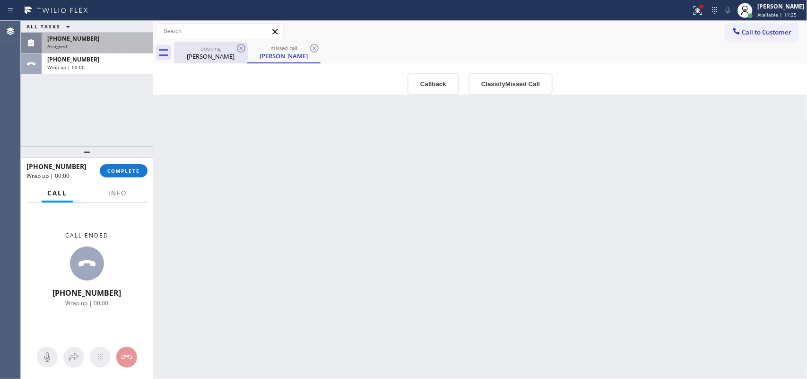
click at [195, 49] on div "booking" at bounding box center [210, 48] width 71 height 7
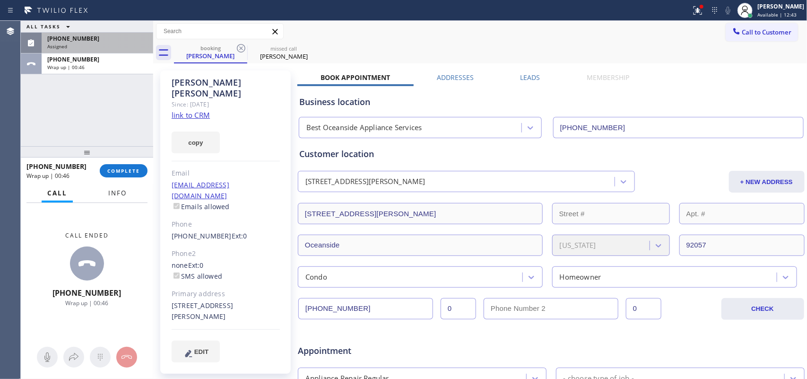
click at [121, 189] on span "Info" at bounding box center [117, 193] width 18 height 9
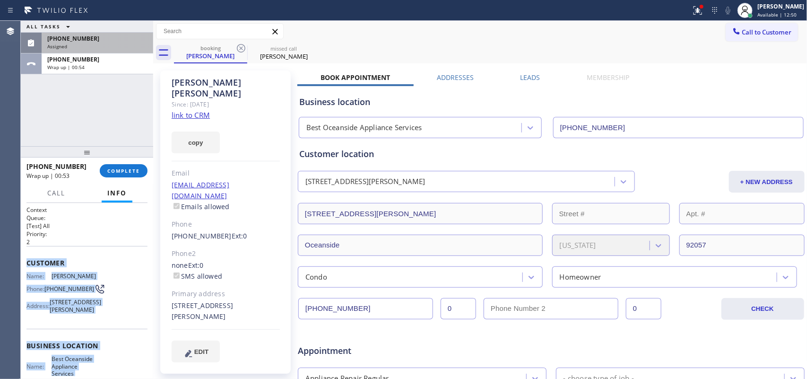
drag, startPoint x: 112, startPoint y: 292, endPoint x: 26, endPoint y: 259, distance: 92.3
click at [26, 259] on div "Context Queue: [Test] All Priority: 2 Customer Name: [PERSON_NAME] Phone: [PHON…" at bounding box center [86, 346] width 121 height 281
copy div "Customer Name: [PERSON_NAME] Phone: [PHONE_NUMBER] Address: [STREET_ADDRESS][PE…"
click at [112, 164] on button "COMPLETE" at bounding box center [124, 170] width 48 height 13
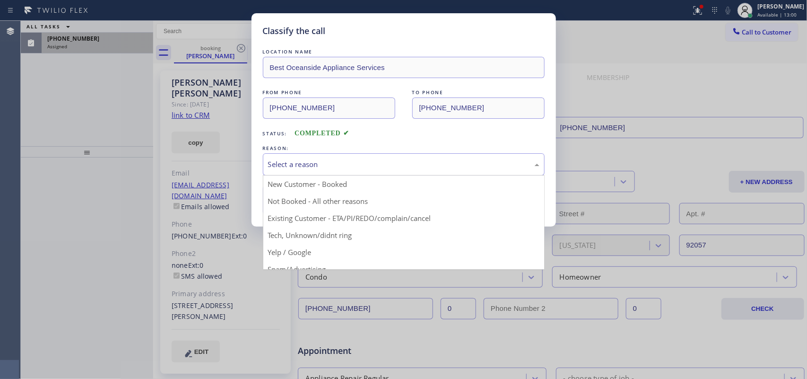
click at [338, 175] on div "Select a reason" at bounding box center [404, 164] width 282 height 22
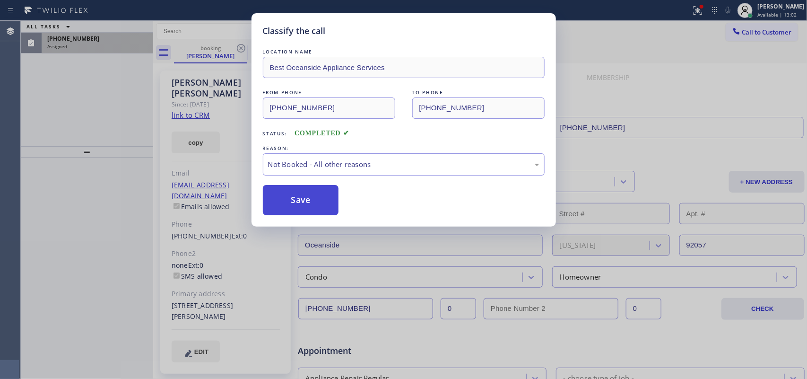
click at [319, 206] on button "Save" at bounding box center [301, 200] width 76 height 30
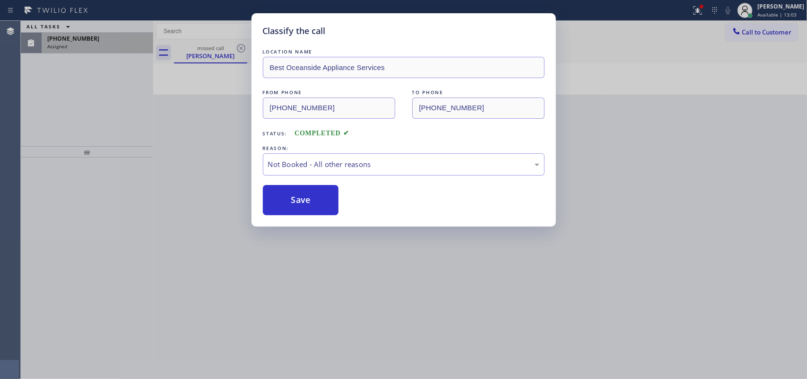
click at [86, 39] on div "Classify the call LOCATION NAME Best Oceanside Appliance Services FROM PHONE [P…" at bounding box center [403, 189] width 807 height 379
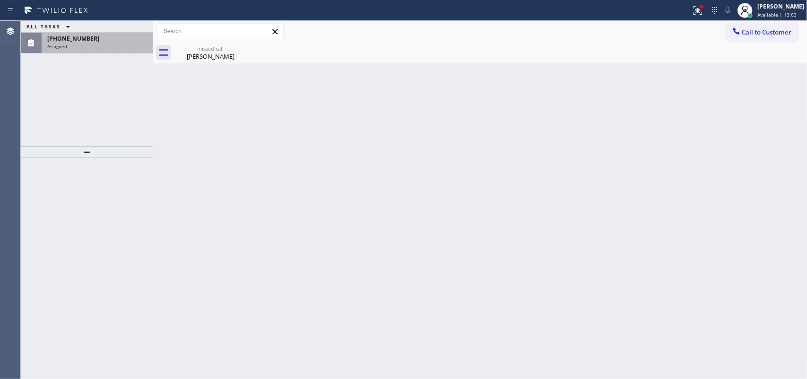
click at [86, 39] on span "[PHONE_NUMBER]" at bounding box center [73, 39] width 52 height 8
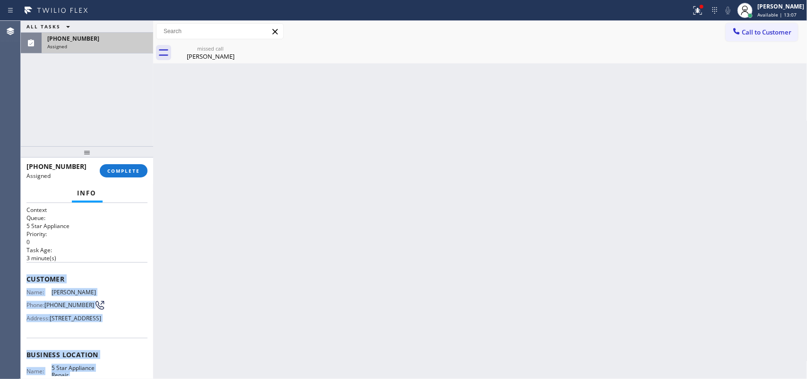
drag, startPoint x: 102, startPoint y: 294, endPoint x: 28, endPoint y: 277, distance: 75.7
click at [28, 277] on div "Context Queue: 5 Star Appliance Priority: 0 Task Age: [DEMOGRAPHIC_DATA] minute…" at bounding box center [86, 347] width 121 height 282
copy div "Customer Name: [PERSON_NAME] Phone: [PHONE_NUMBER] Address: [STREET_ADDRESS] Bu…"
click at [124, 168] on span "COMPLETE" at bounding box center [123, 170] width 33 height 7
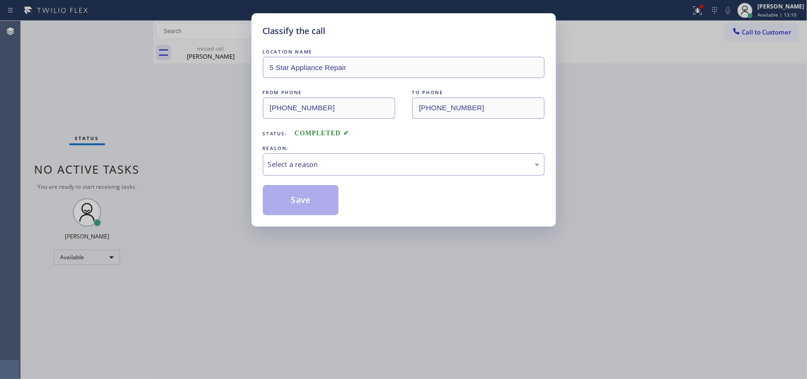
click at [408, 181] on div "LOCATION NAME 5 Star Appliance Repair FROM PHONE [PHONE_NUMBER] TO PHONE [PHONE…" at bounding box center [404, 131] width 282 height 168
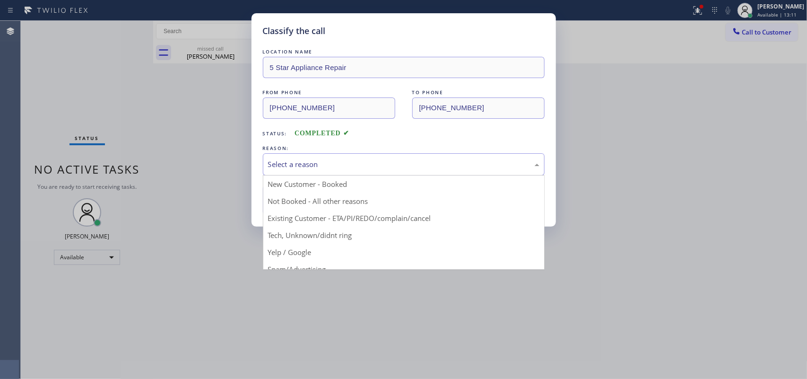
click at [415, 169] on div "Select a reason" at bounding box center [403, 164] width 271 height 11
drag, startPoint x: 349, startPoint y: 233, endPoint x: 317, endPoint y: 218, distance: 35.1
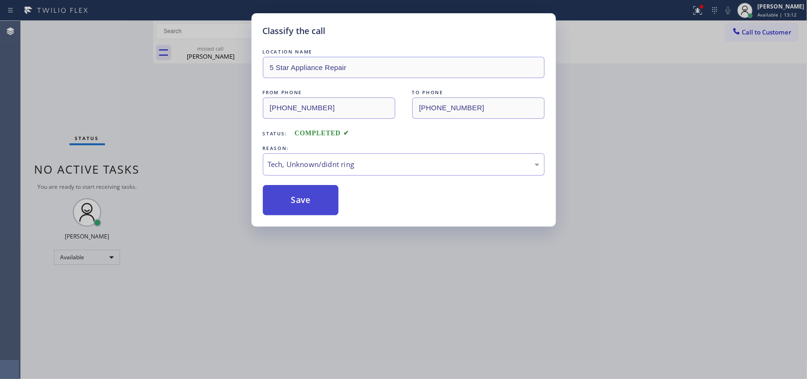
click at [295, 203] on button "Save" at bounding box center [301, 200] width 76 height 30
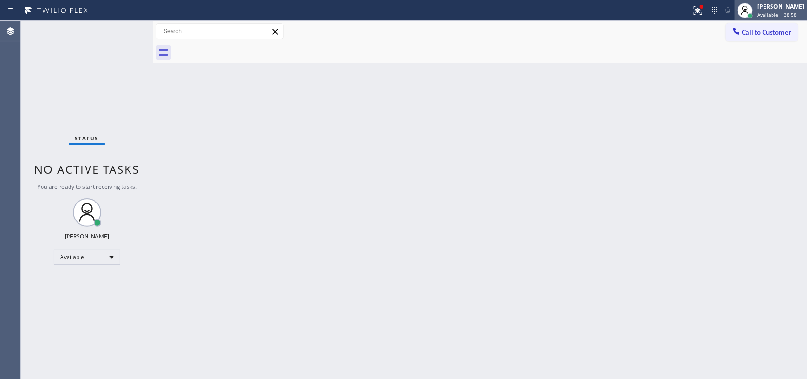
click at [788, 13] on span "Available | 38:58" at bounding box center [776, 14] width 39 height 7
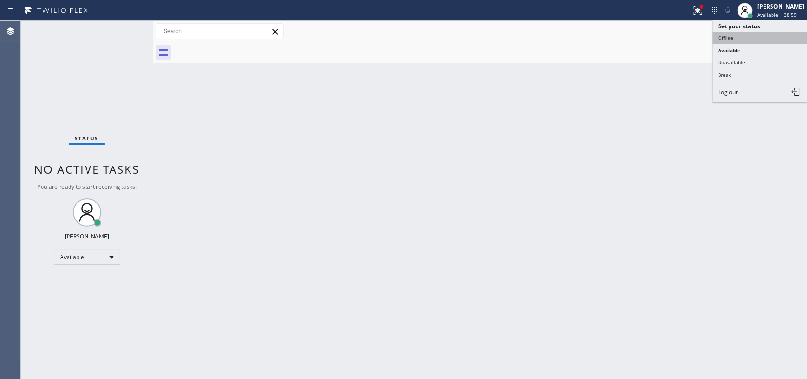
click at [764, 40] on button "Offline" at bounding box center [760, 38] width 95 height 12
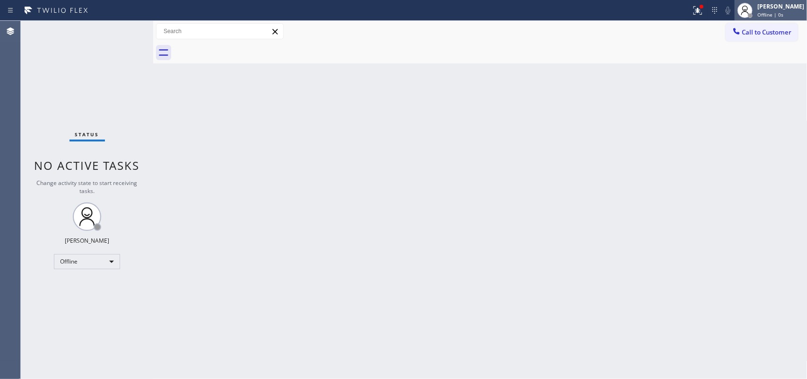
click at [781, 11] on span "Offline | 0s" at bounding box center [770, 14] width 26 height 7
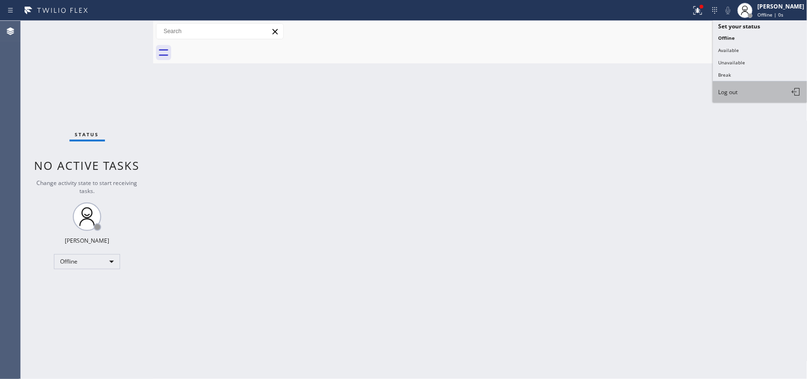
click at [772, 93] on button "Log out" at bounding box center [760, 91] width 95 height 21
